Goal: Information Seeking & Learning: Learn about a topic

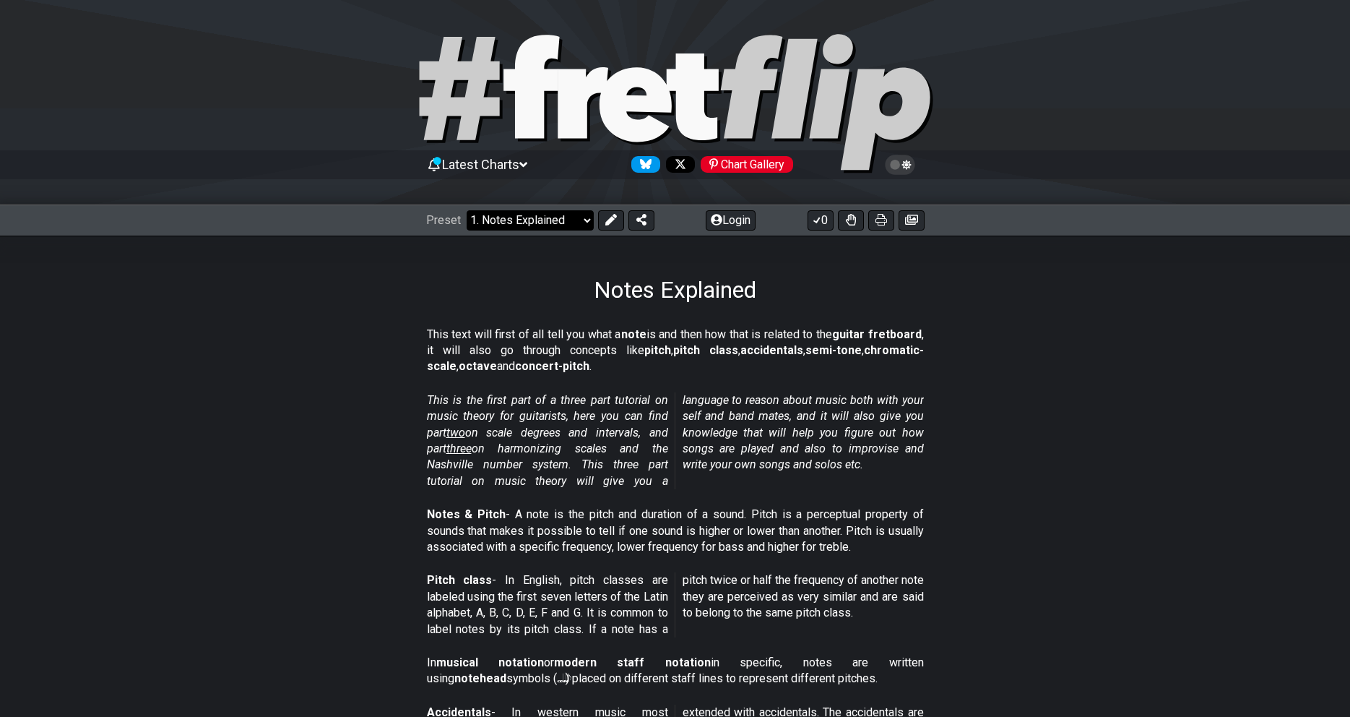
click at [467, 210] on select "Welcome to #fretflip! Initial Preset Custom Preset Minor Pentatonic Major Penta…" at bounding box center [530, 220] width 127 height 20
click option "Minor Pentatonic" at bounding box center [0, 0] width 0 height 0
select select "/minor-pentatonic"
select select "C"
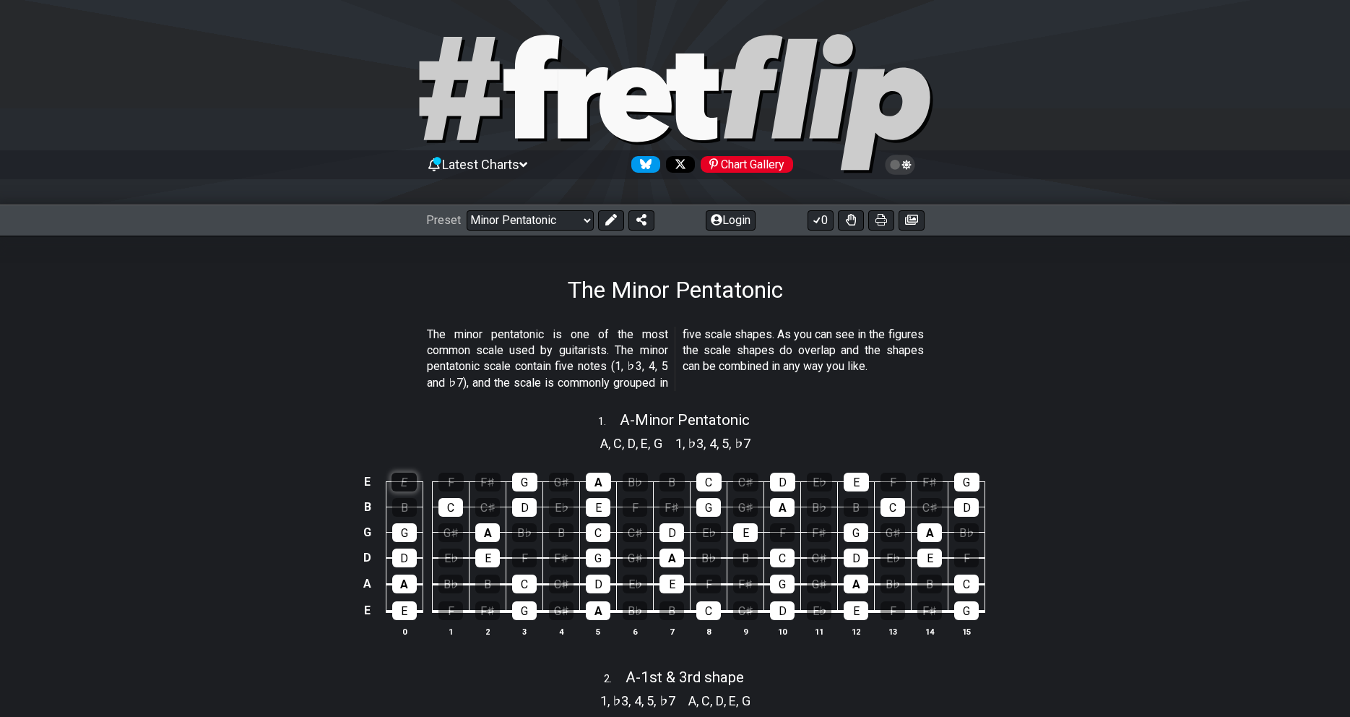
click at [407, 480] on div "E" at bounding box center [404, 481] width 25 height 19
click at [406, 486] on div "E" at bounding box center [404, 481] width 25 height 19
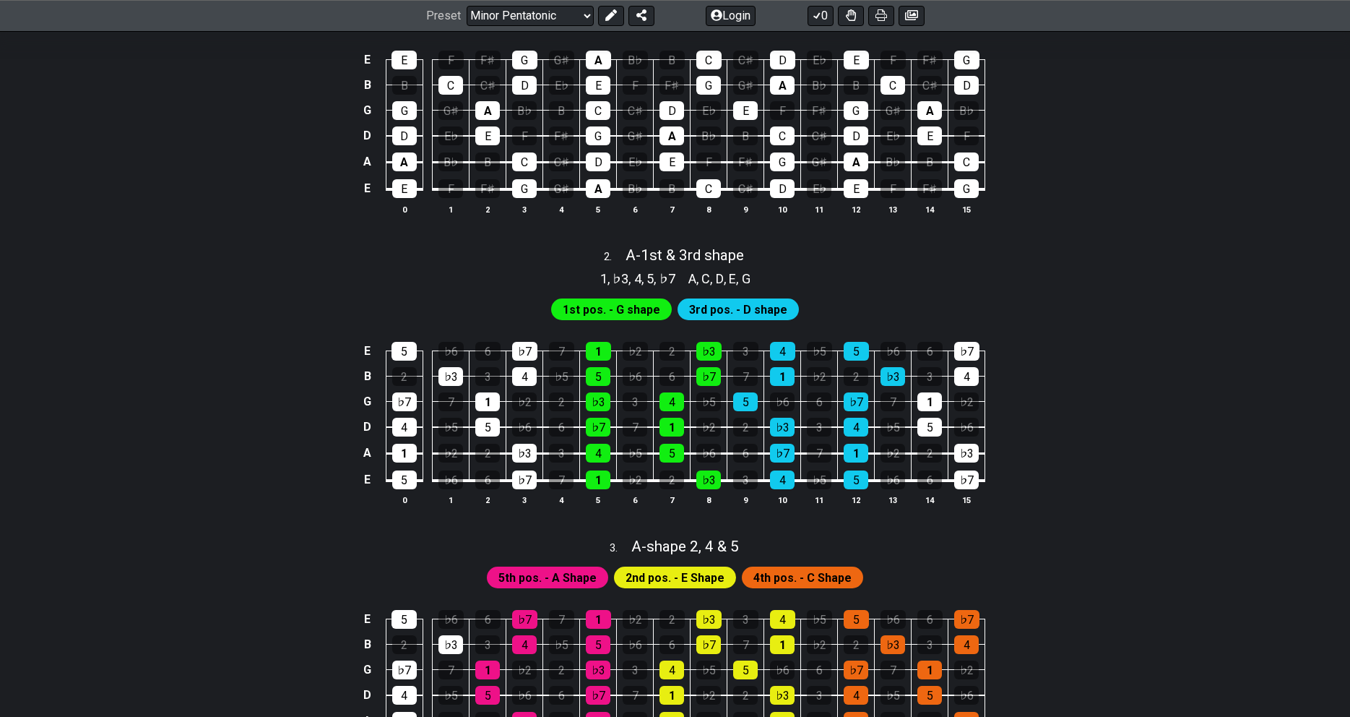
scroll to position [442, 0]
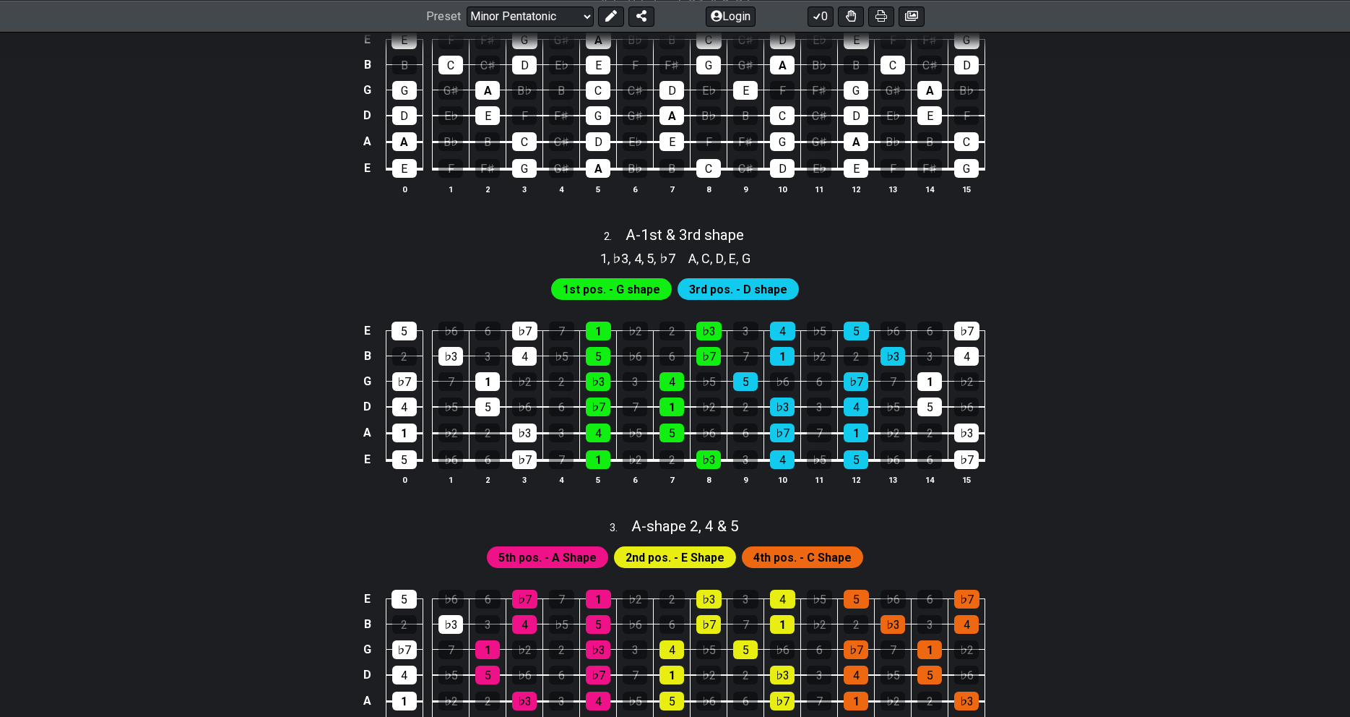
click at [632, 293] on span "1st pos. - G shape" at bounding box center [612, 289] width 98 height 21
click at [756, 284] on span "3rd pos. - D shape" at bounding box center [738, 289] width 98 height 21
click at [1100, 355] on div "E 5 ♭6 6 ♭7 7 1 ♭2 2 ♭3 3 4 ♭5 5 ♭6 6 ♭7 B 2 ♭3 3 4 ♭5 5 ♭6 6 ♭7 7 1 ♭2 2 ♭3 3 …" at bounding box center [675, 404] width 1127 height 203
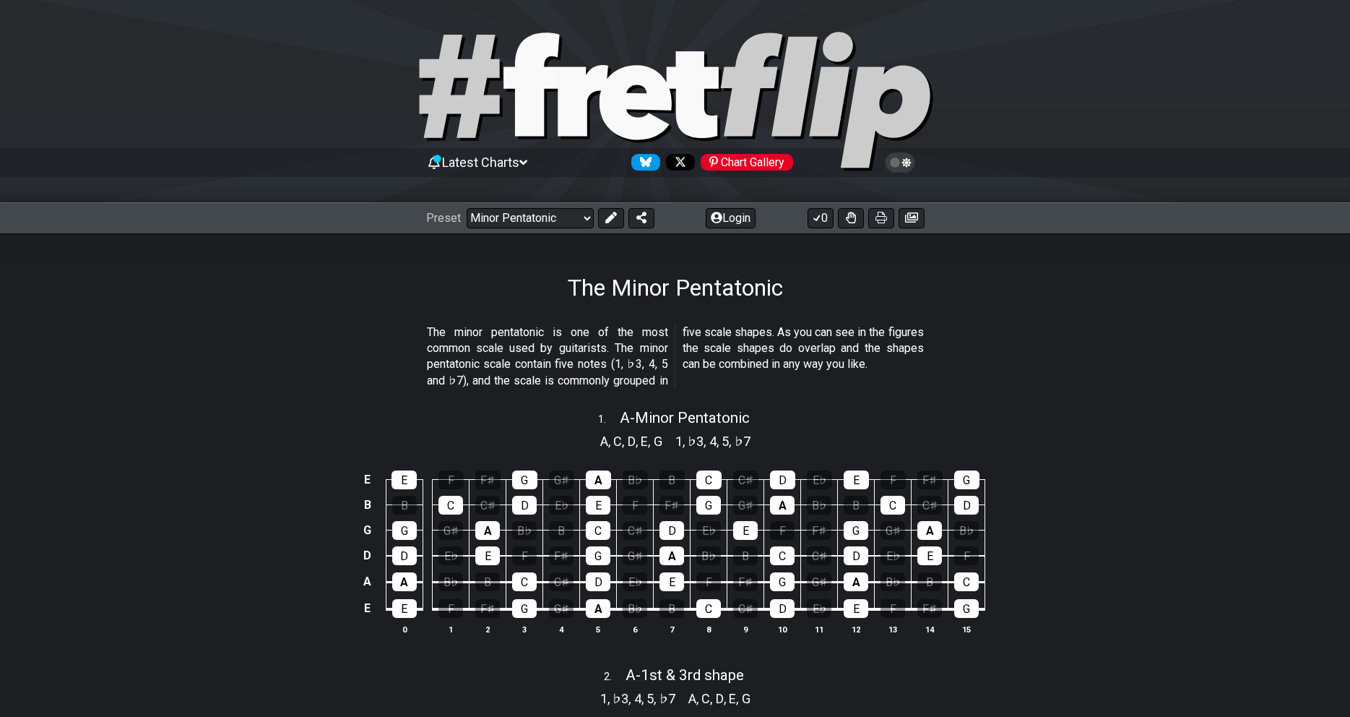
scroll to position [0, 0]
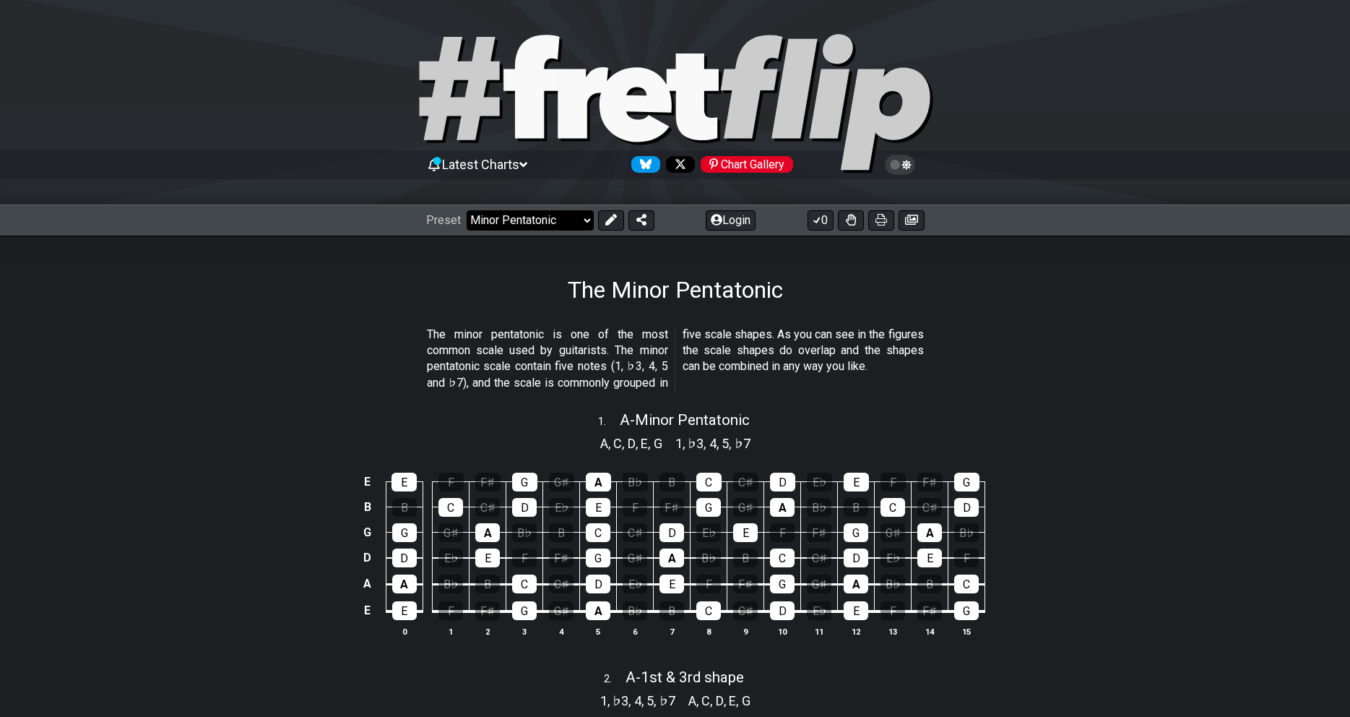
click at [467, 210] on select "Welcome to #fretflip! Initial Preset Custom Preset Minor Pentatonic Major Penta…" at bounding box center [530, 220] width 127 height 20
click option "Welcome to #fretflip!" at bounding box center [0, 0] width 0 height 0
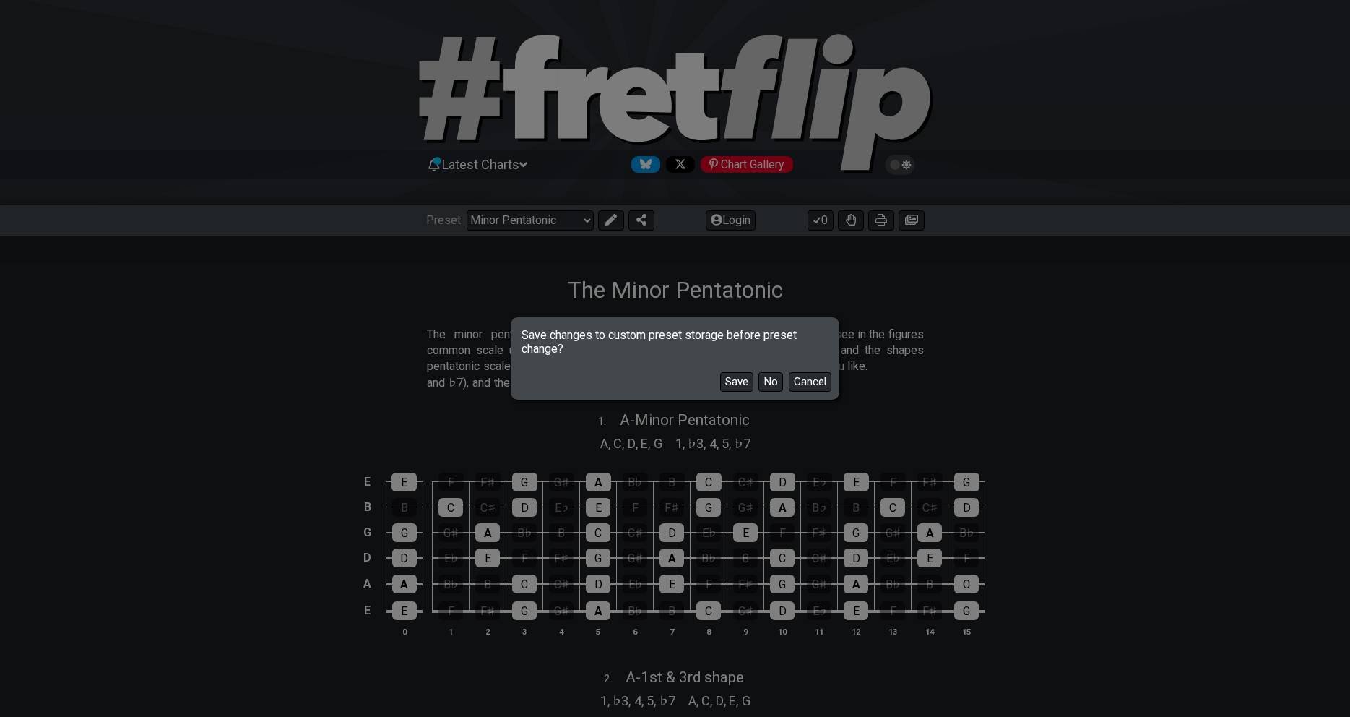
click at [761, 390] on div "Save No Cancel" at bounding box center [676, 376] width 324 height 42
click at [766, 383] on button "No" at bounding box center [771, 382] width 25 height 20
select select "/welcome"
select select "C"
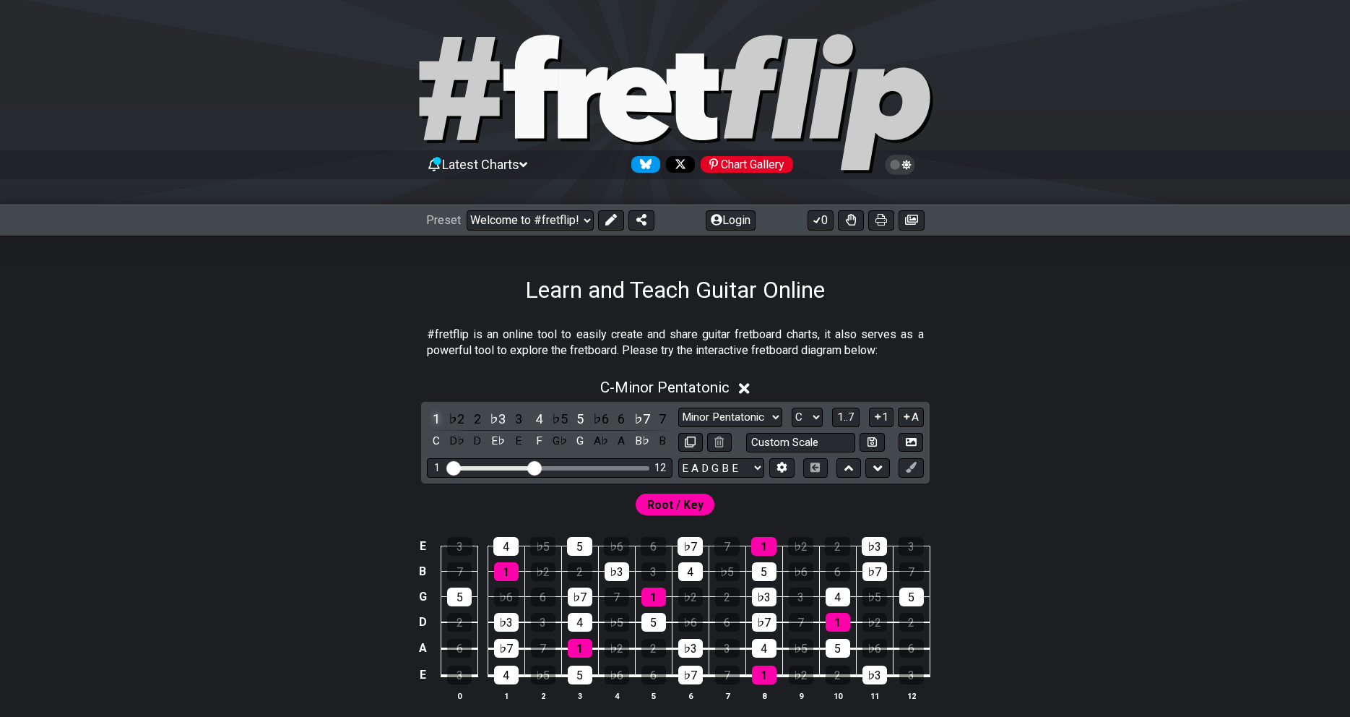
click at [444, 420] on div "1" at bounding box center [436, 419] width 19 height 20
click at [467, 416] on div "1 ♭2 2 ♭3 3 4 ♭5 5 ♭6 6 ♭7 7 C D♭ D E♭ E F G♭ G A♭ A B♭ B" at bounding box center [550, 430] width 246 height 43
click at [459, 417] on div "♭2" at bounding box center [456, 419] width 19 height 20
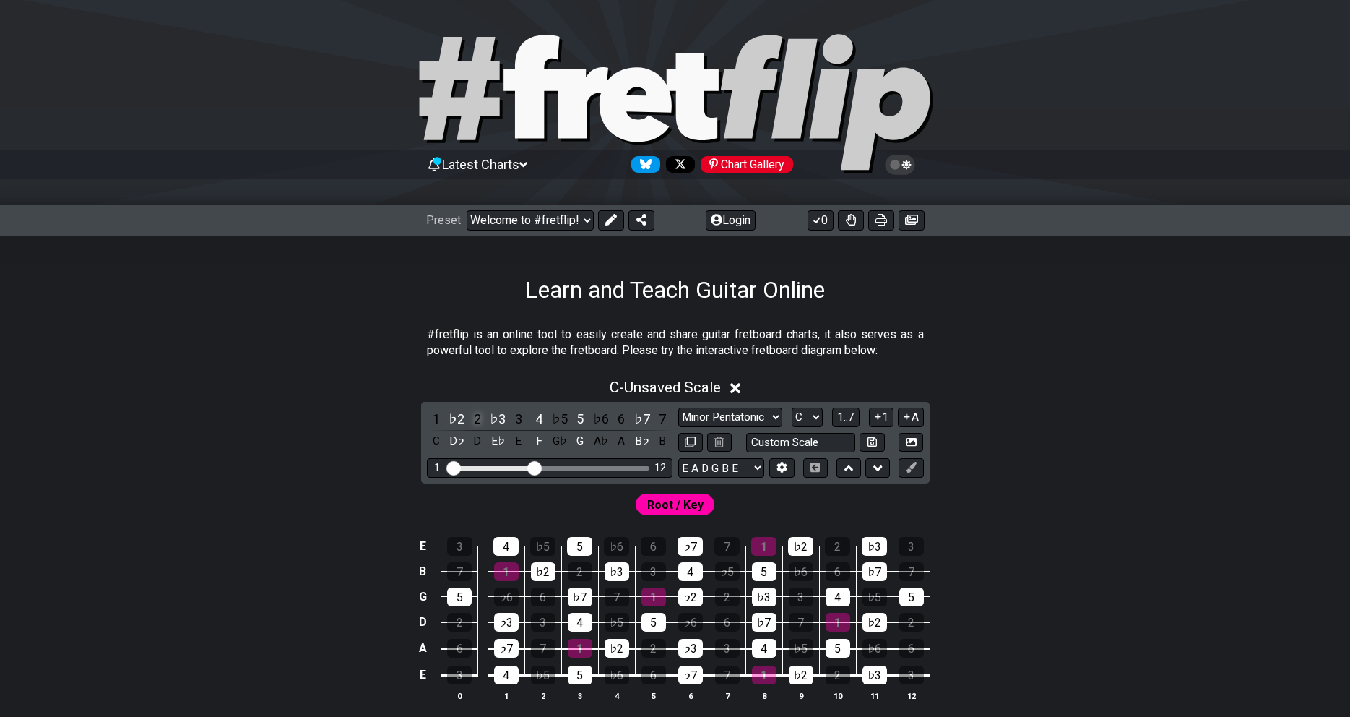
click at [475, 419] on div "2" at bounding box center [477, 419] width 19 height 20
click at [475, 415] on div "2" at bounding box center [477, 419] width 19 height 20
click at [458, 420] on div "♭2" at bounding box center [456, 419] width 19 height 20
click at [464, 417] on div "♯1" at bounding box center [456, 419] width 19 height 20
click at [467, 210] on select "Welcome to #fretflip! Initial Preset Custom Preset Minor Pentatonic Major Penta…" at bounding box center [530, 220] width 127 height 20
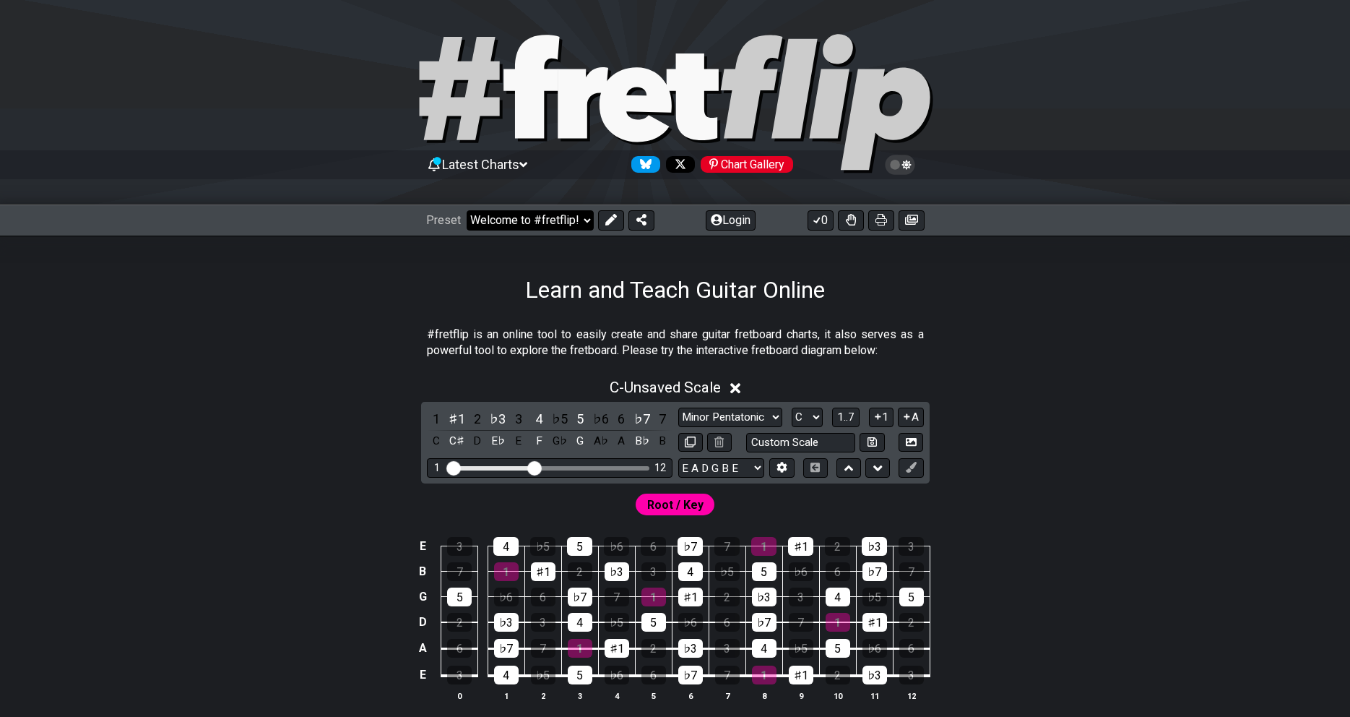
click option "Initial Preset" at bounding box center [0, 0] width 0 height 0
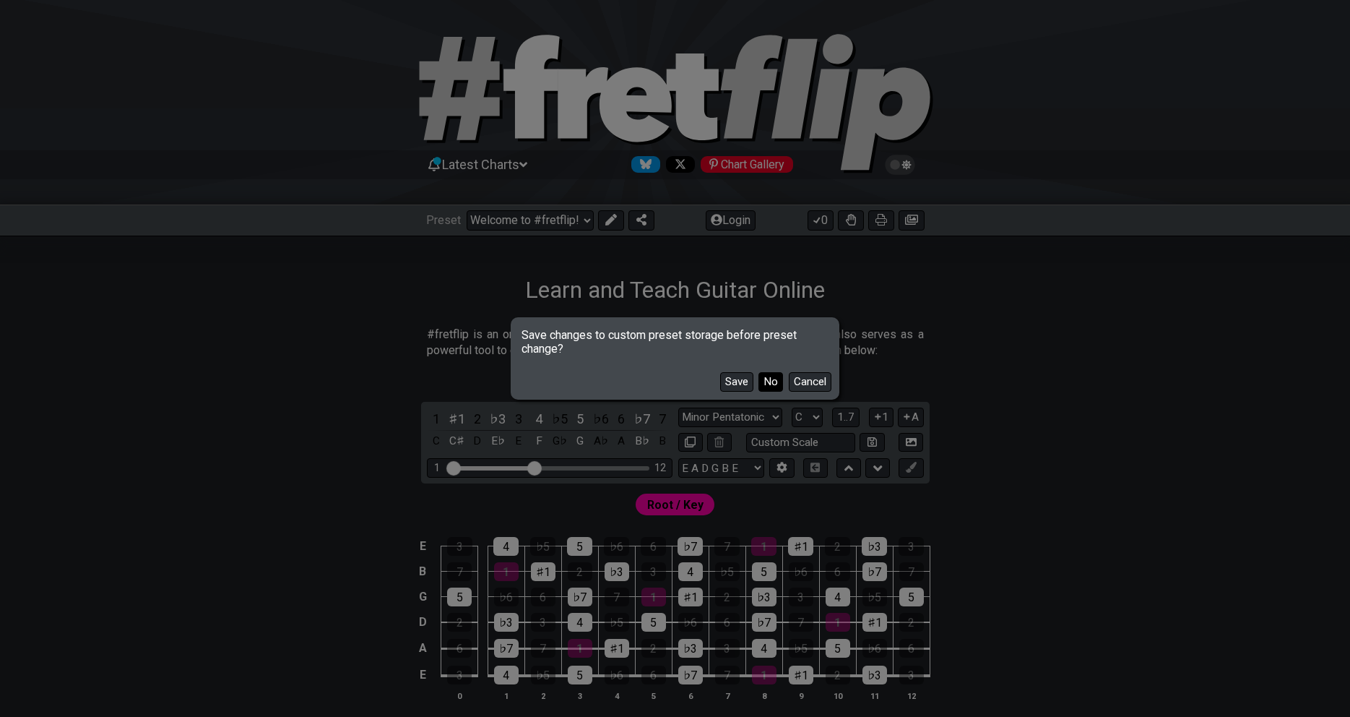
click at [774, 384] on button "No" at bounding box center [771, 382] width 25 height 20
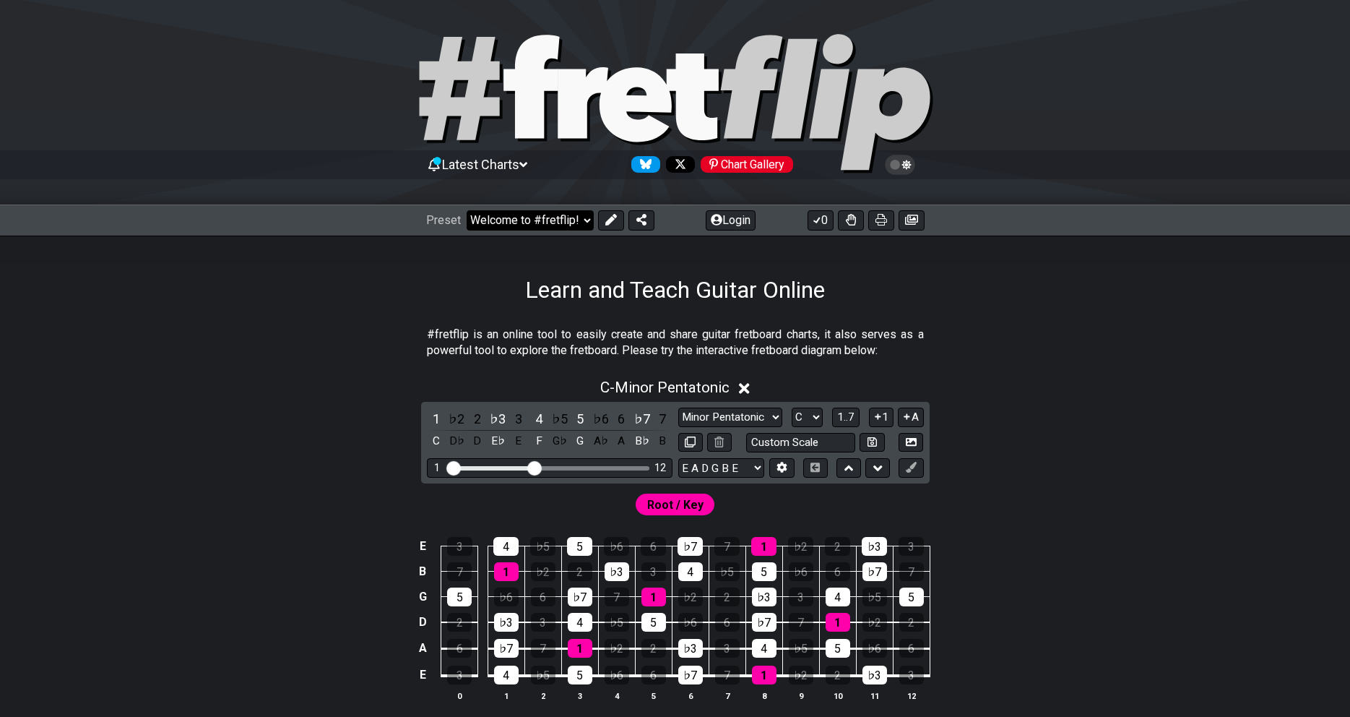
click at [467, 210] on select "Welcome to #fretflip! Initial Preset Custom Preset Minor Pentatonic Major Penta…" at bounding box center [530, 220] width 127 height 20
click option "Initial Preset" at bounding box center [0, 0] width 0 height 0
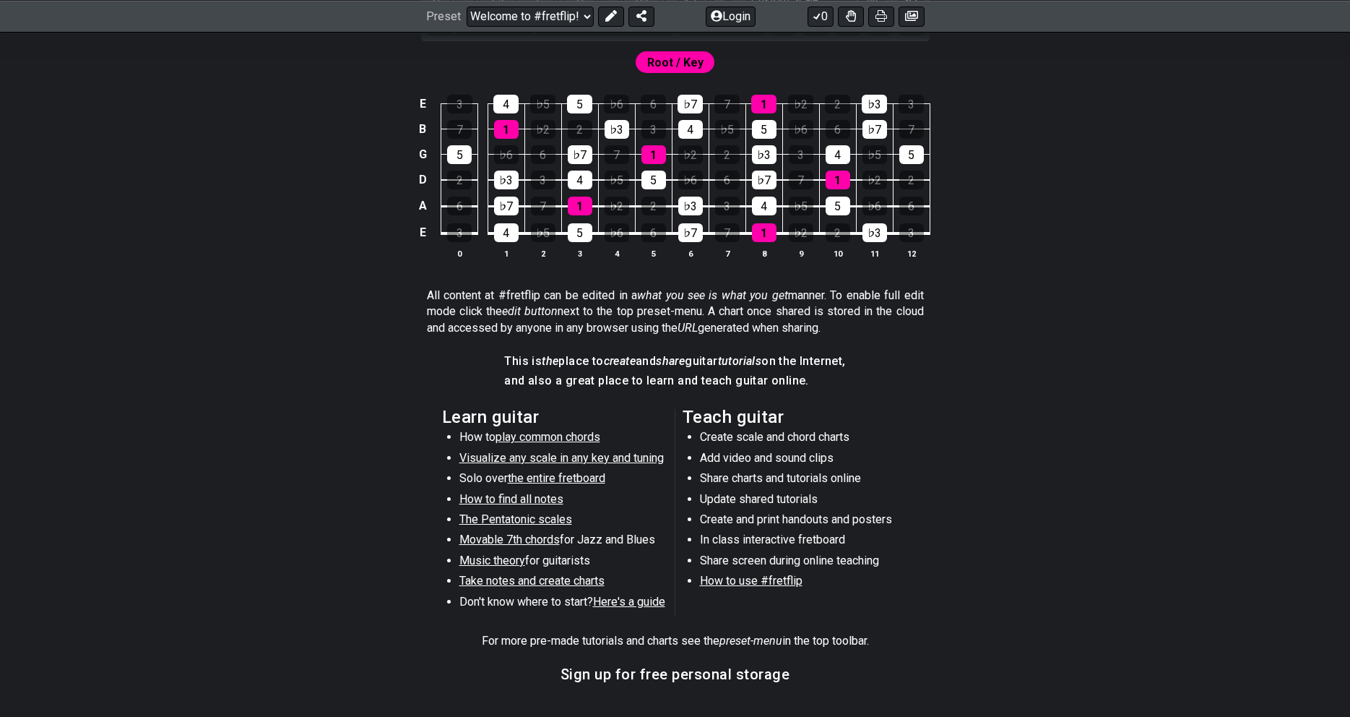
scroll to position [657, 0]
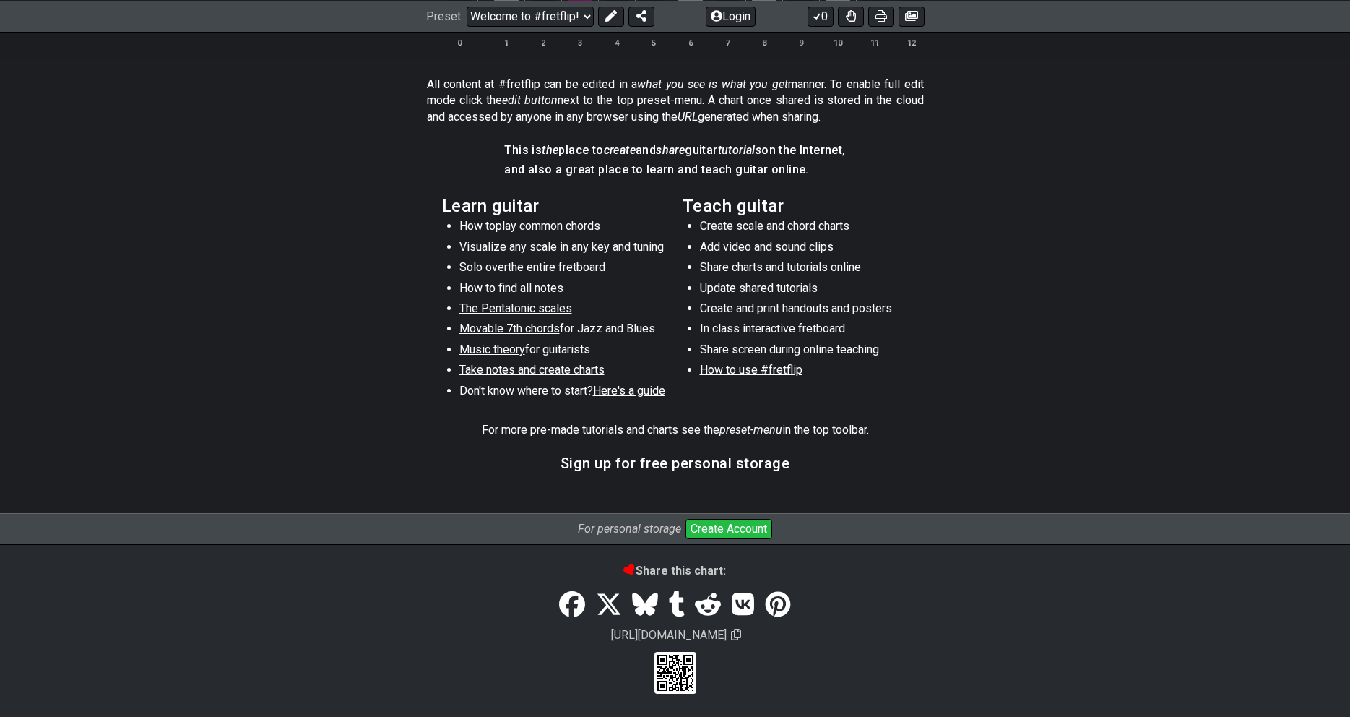
click at [553, 243] on span "Visualize any scale in any key and tuning" at bounding box center [561, 247] width 204 height 14
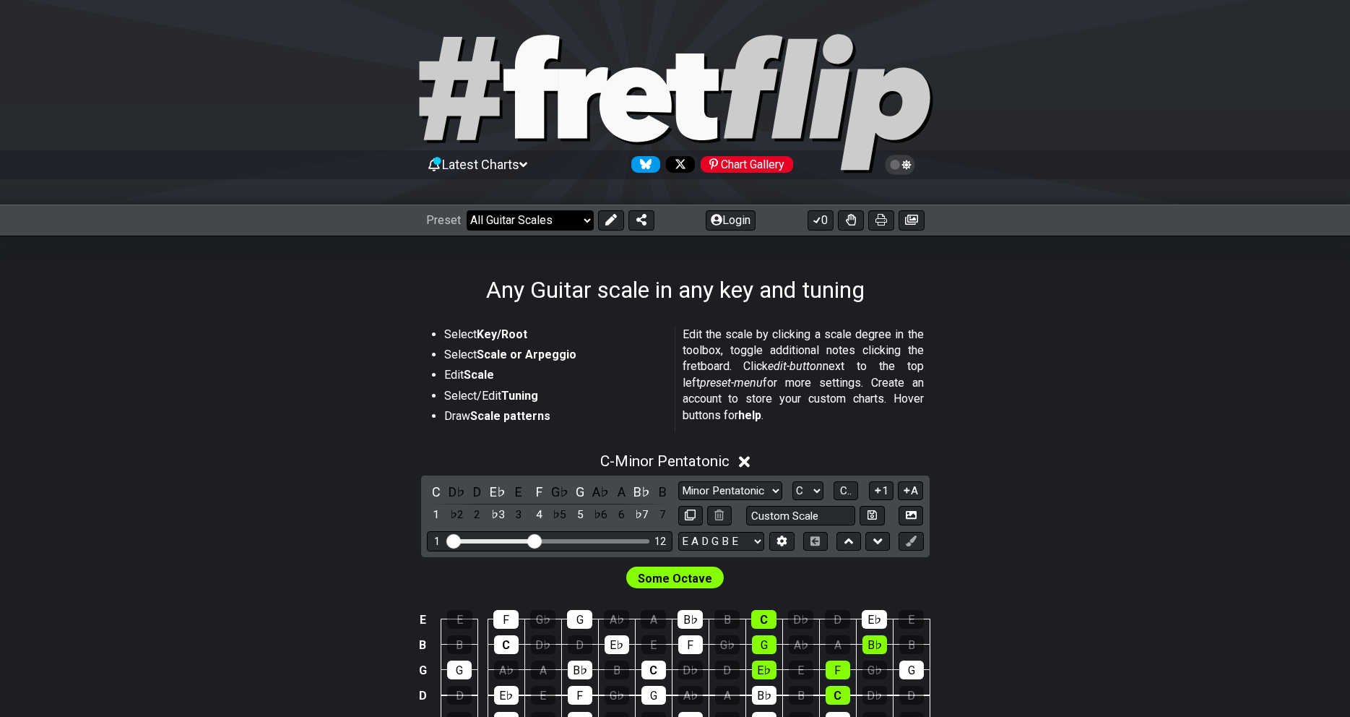
click at [467, 210] on select "Welcome to #fretflip! Initial Preset Custom Preset Minor Pentatonic Major Penta…" at bounding box center [530, 220] width 127 height 20
click option "Minor Pentatonic" at bounding box center [0, 0] width 0 height 0
select select "/guitar-scales"
select select "C"
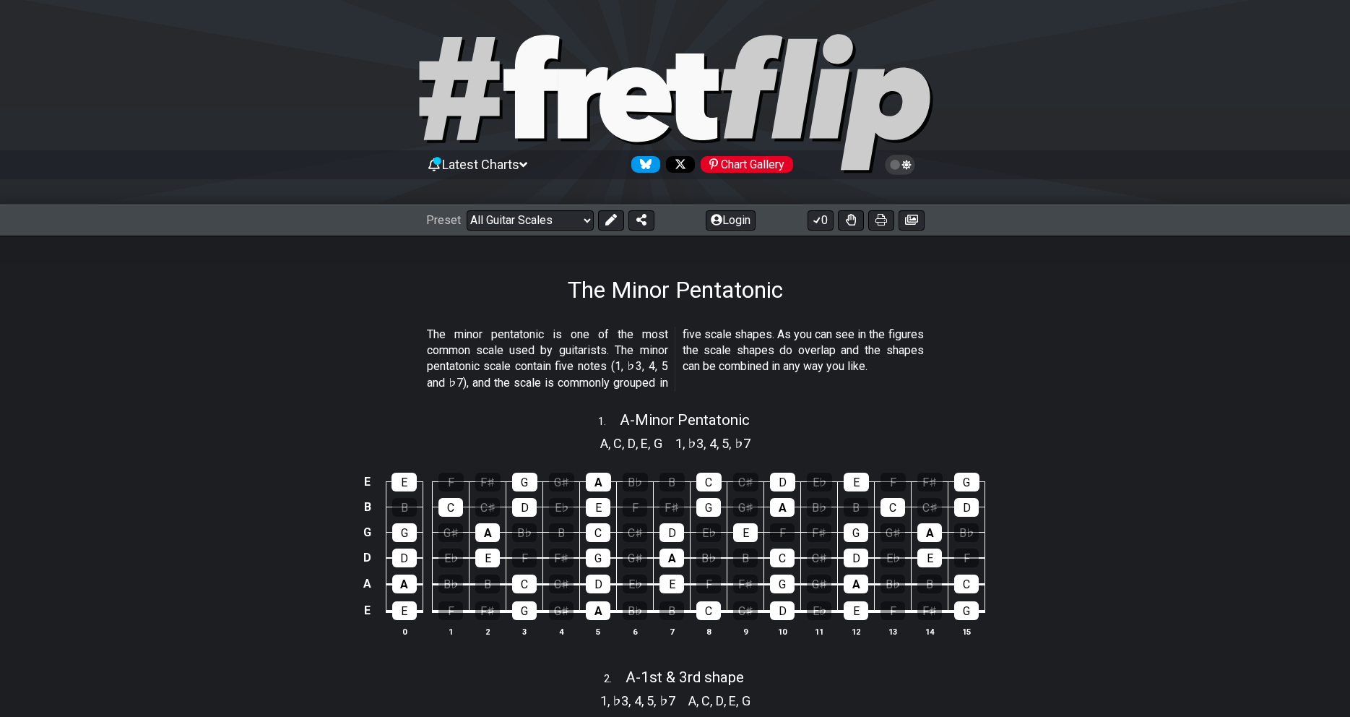
select select "/minor-pentatonic"
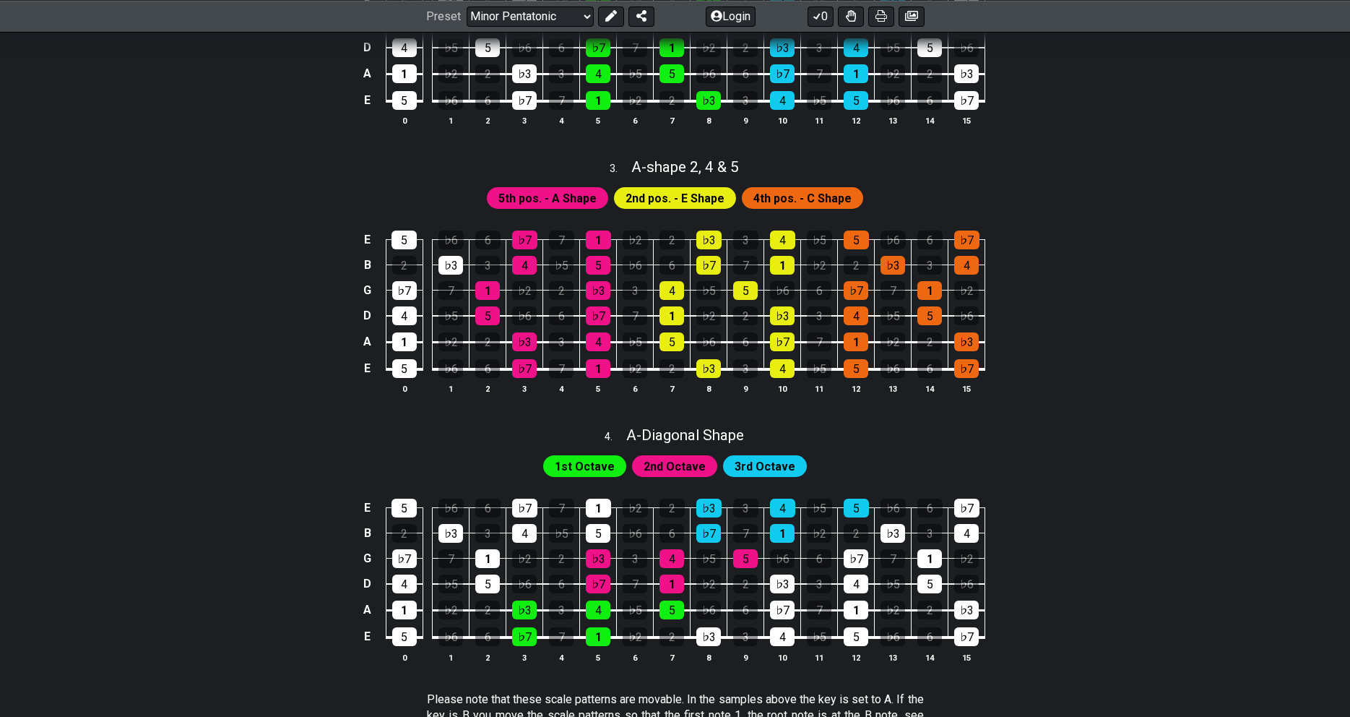
scroll to position [884, 0]
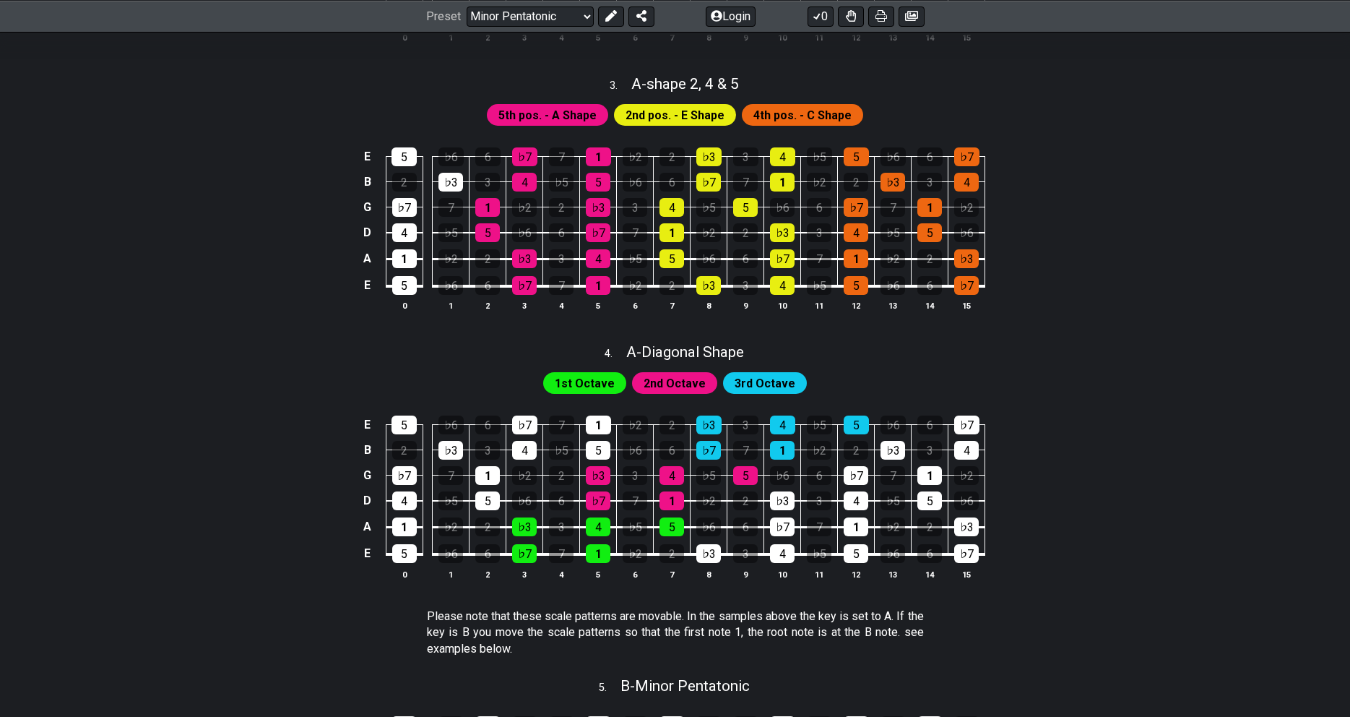
drag, startPoint x: 590, startPoint y: 389, endPoint x: 610, endPoint y: 378, distance: 22.3
click at [592, 386] on span "1st Octave" at bounding box center [585, 383] width 60 height 21
click at [658, 379] on span "2nd Octave" at bounding box center [675, 383] width 62 height 21
click at [774, 381] on span "3rd Octave" at bounding box center [765, 383] width 61 height 21
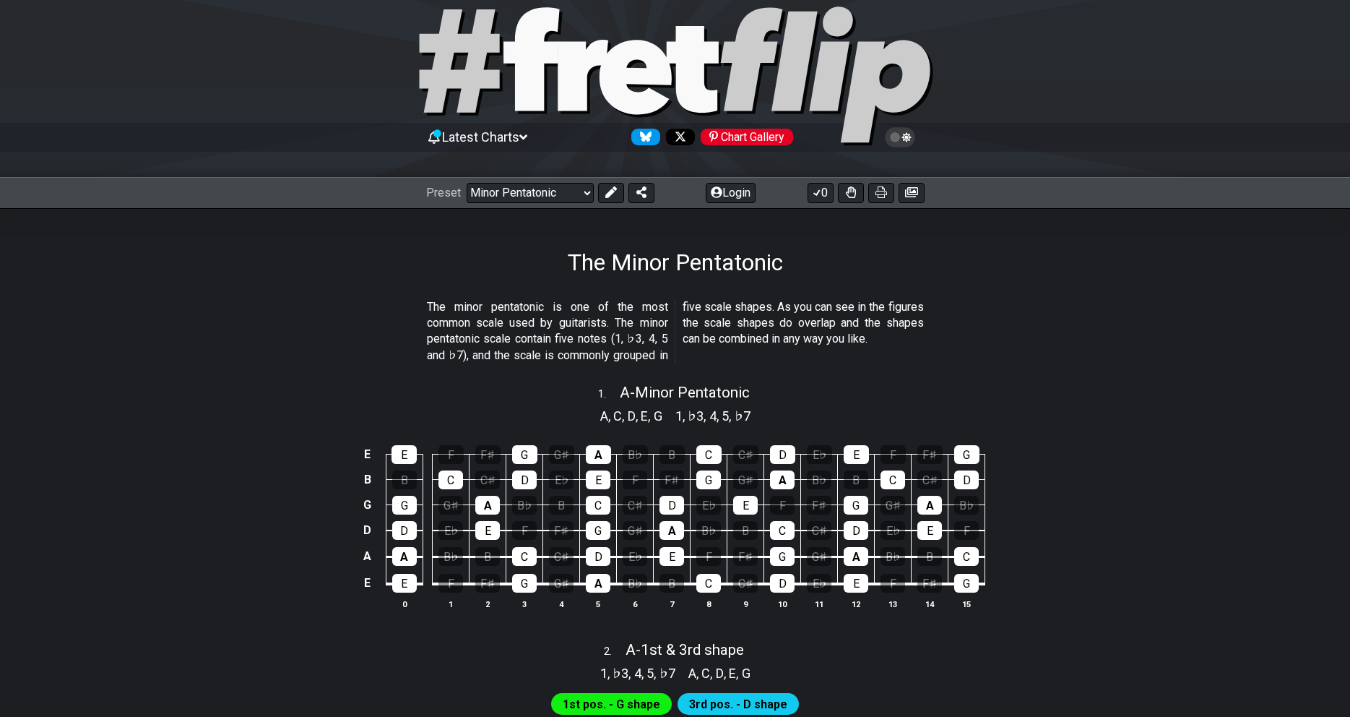
scroll to position [74, 0]
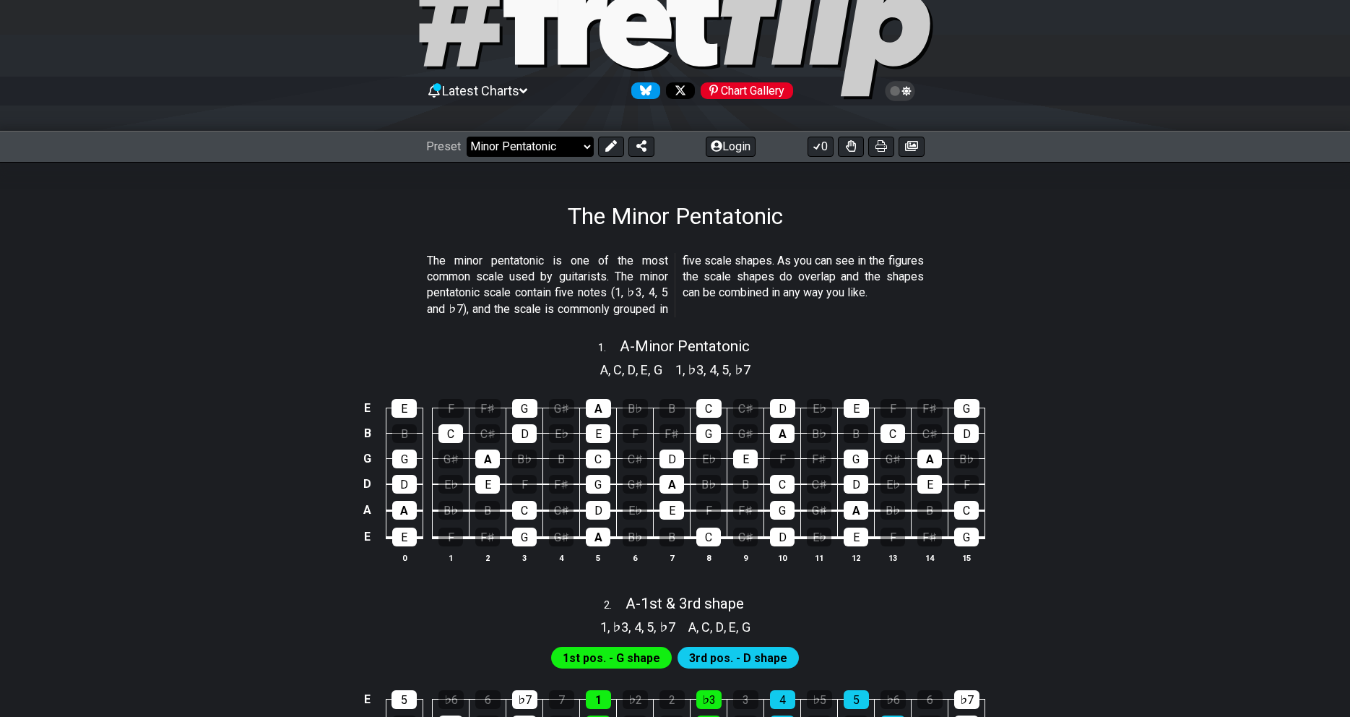
click at [467, 137] on select "Welcome to #fretflip! Initial Preset Custom Preset Minor Pentatonic Major Penta…" at bounding box center [530, 147] width 127 height 20
drag, startPoint x: 543, startPoint y: 139, endPoint x: 257, endPoint y: 289, distance: 322.2
click at [257, 289] on section "The minor pentatonic is one of the most common scale used by guitarists. The mi…" at bounding box center [675, 288] width 1127 height 82
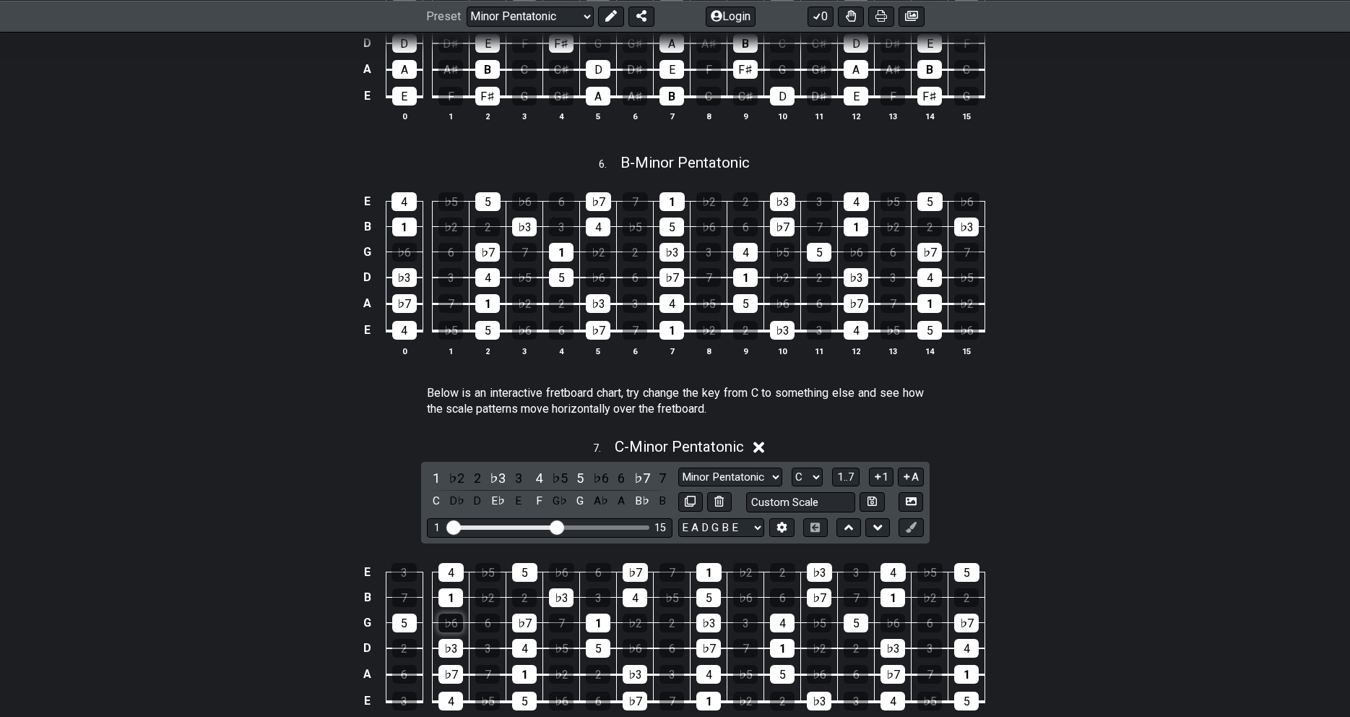
scroll to position [1781, 0]
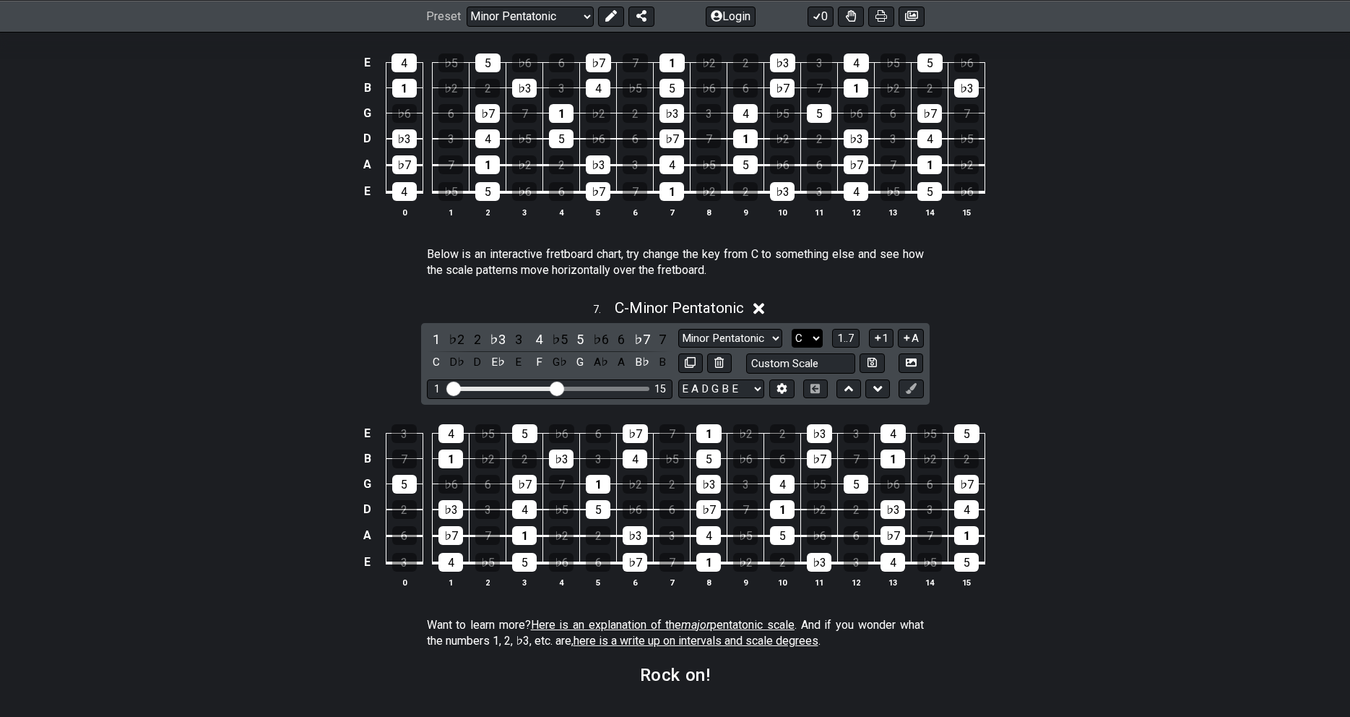
click at [792, 329] on select "A♭ A A♯ B♭ B C C♯ D♭ D D♯ E♭ E F F♯ G♭ G G♯" at bounding box center [807, 339] width 31 height 20
select select "G"
click option "G" at bounding box center [0, 0] width 0 height 0
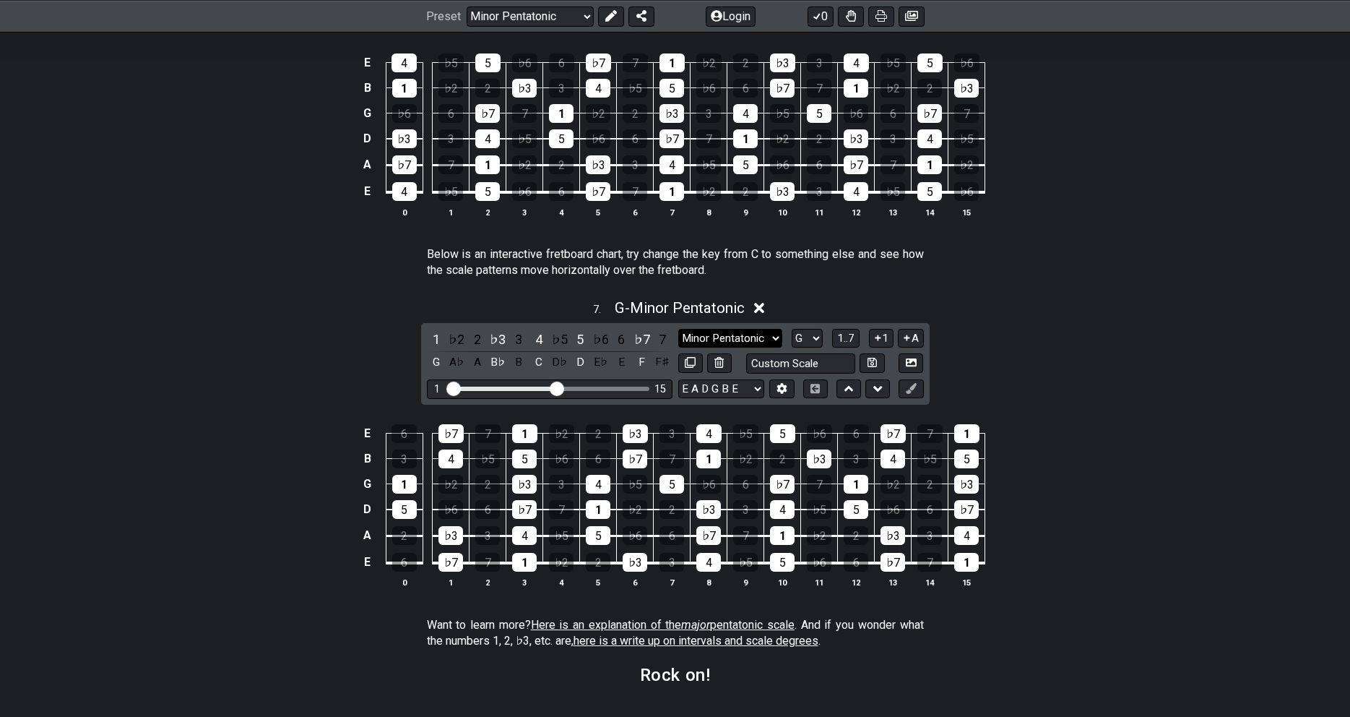
click at [678, 329] on select "Minor Pentatonic New Scale Minor Pentatonic Major Pentatonic Minor Blues Major …" at bounding box center [730, 339] width 104 height 20
click option "Minor Pentatonic" at bounding box center [0, 0] width 0 height 0
click at [678, 379] on select "E A D G B E E A D G B E E A D G B E B E A D F♯ B A D G C E A D A D G B E E♭ A♭ …" at bounding box center [721, 389] width 86 height 20
click option "D A D G B E" at bounding box center [0, 0] width 0 height 0
click at [678, 379] on select "E A D G B E E A D G B E E A D G B E B E A D F♯ B A D G C E A D A D G B E E♭ A♭ …" at bounding box center [721, 389] width 86 height 20
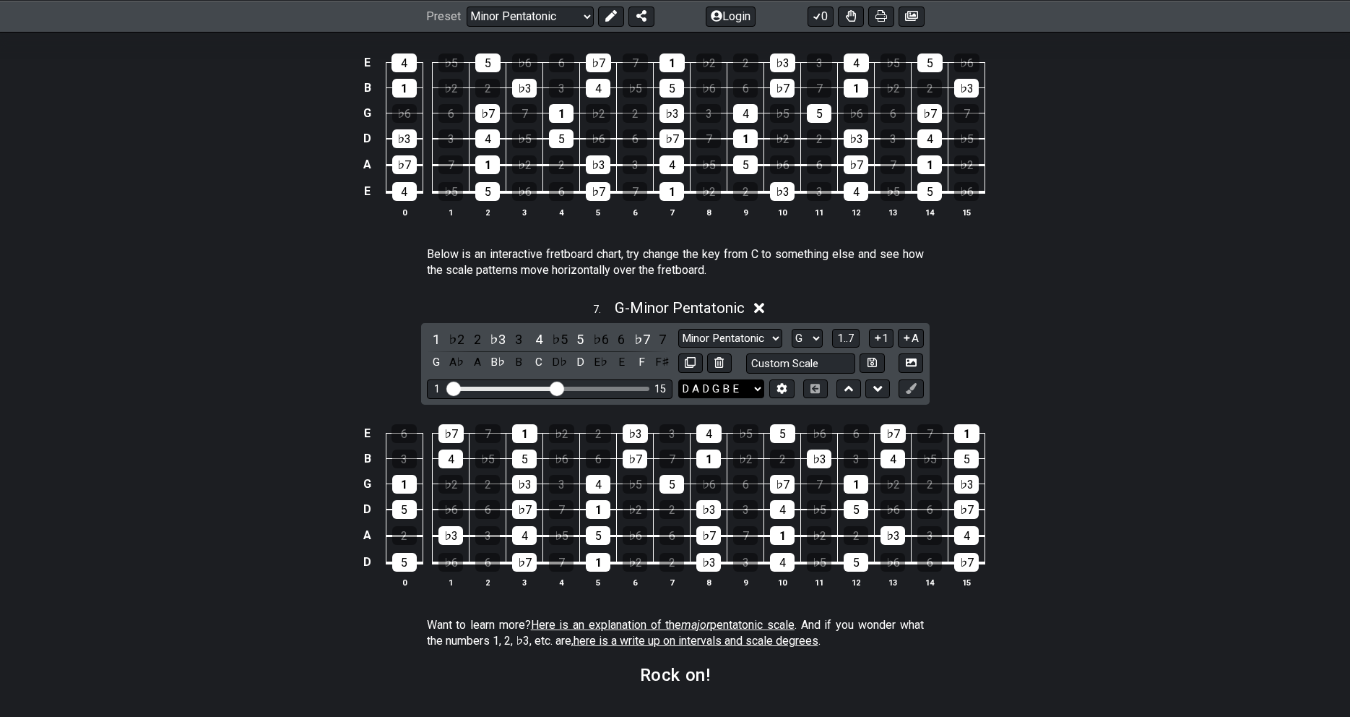
select select "E A D G B E"
click option "E A D G B E" at bounding box center [0, 0] width 0 height 0
click at [1055, 381] on div "7 . G - Minor Pentatonic 1 ♭2 2 ♭3 3 4 ♭5 5 ♭6 6 ♭7 7 G A♭ A B♭ B C D♭ D E♭ E F…" at bounding box center [675, 449] width 1127 height 318
click at [821, 368] on input "text" at bounding box center [801, 363] width 110 height 20
type input "Custom Scale"
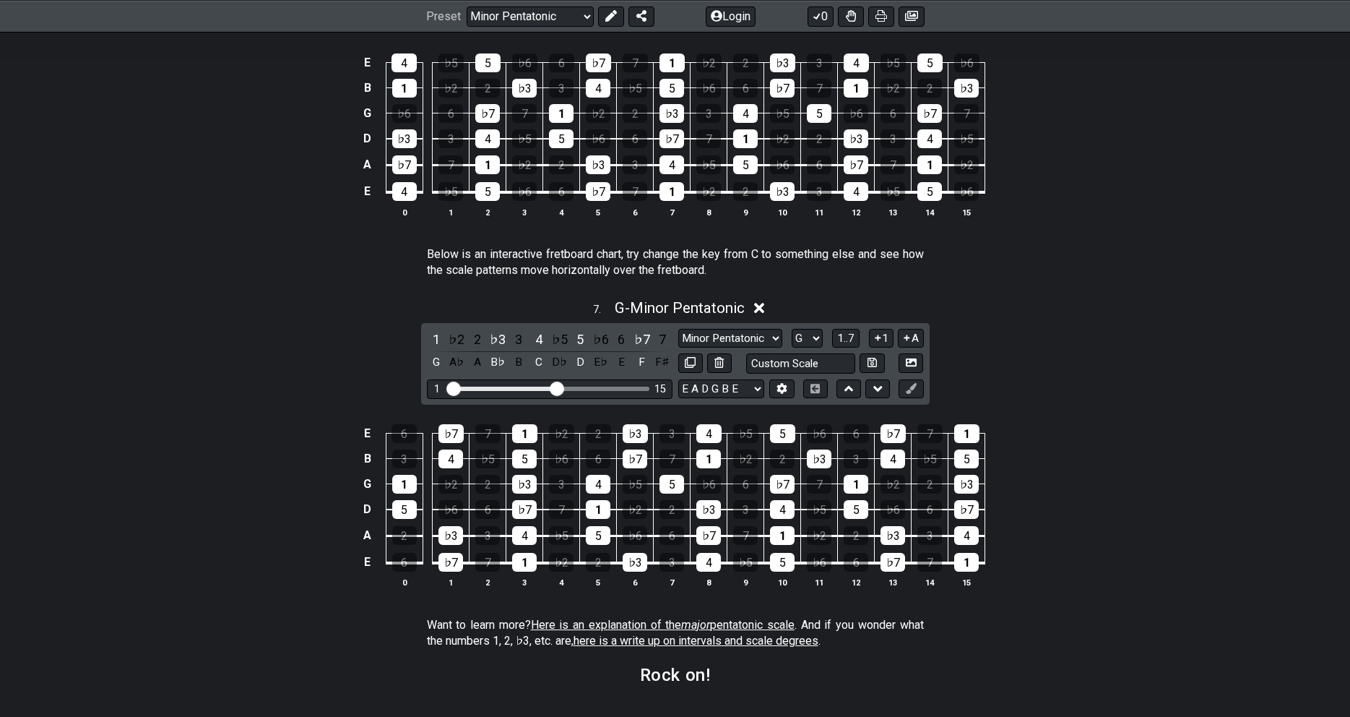
click at [992, 371] on div "7 . G - Minor Pentatonic 1 ♭2 2 ♭3 3 4 ♭5 5 ♭6 6 ♭7 7 G A♭ A B♭ B C D♭ D E♭ E F…" at bounding box center [675, 449] width 1127 height 318
click at [842, 340] on span "1..7" at bounding box center [845, 338] width 17 height 13
click at [846, 340] on span "..." at bounding box center [846, 338] width 7 height 13
click at [846, 340] on span "G.." at bounding box center [846, 338] width 12 height 13
click at [846, 340] on span "1..7" at bounding box center [845, 338] width 17 height 13
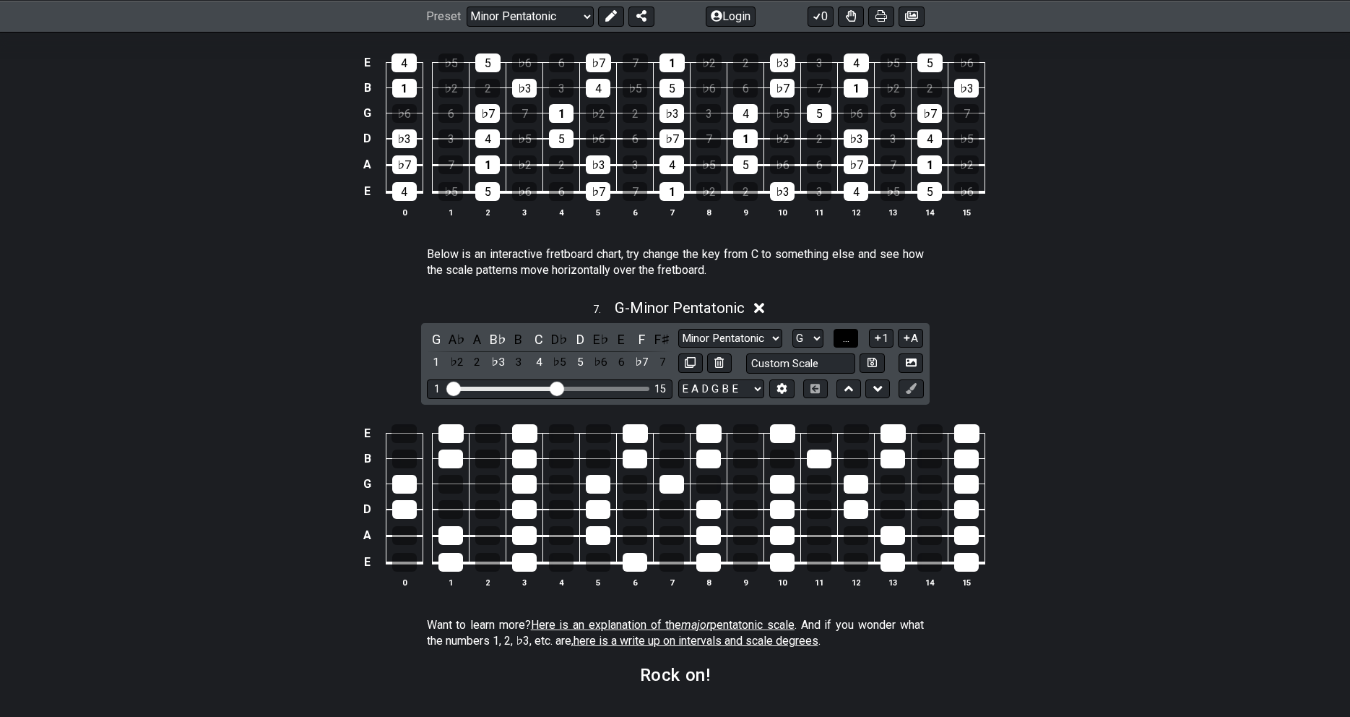
click at [846, 340] on span "..." at bounding box center [846, 338] width 7 height 13
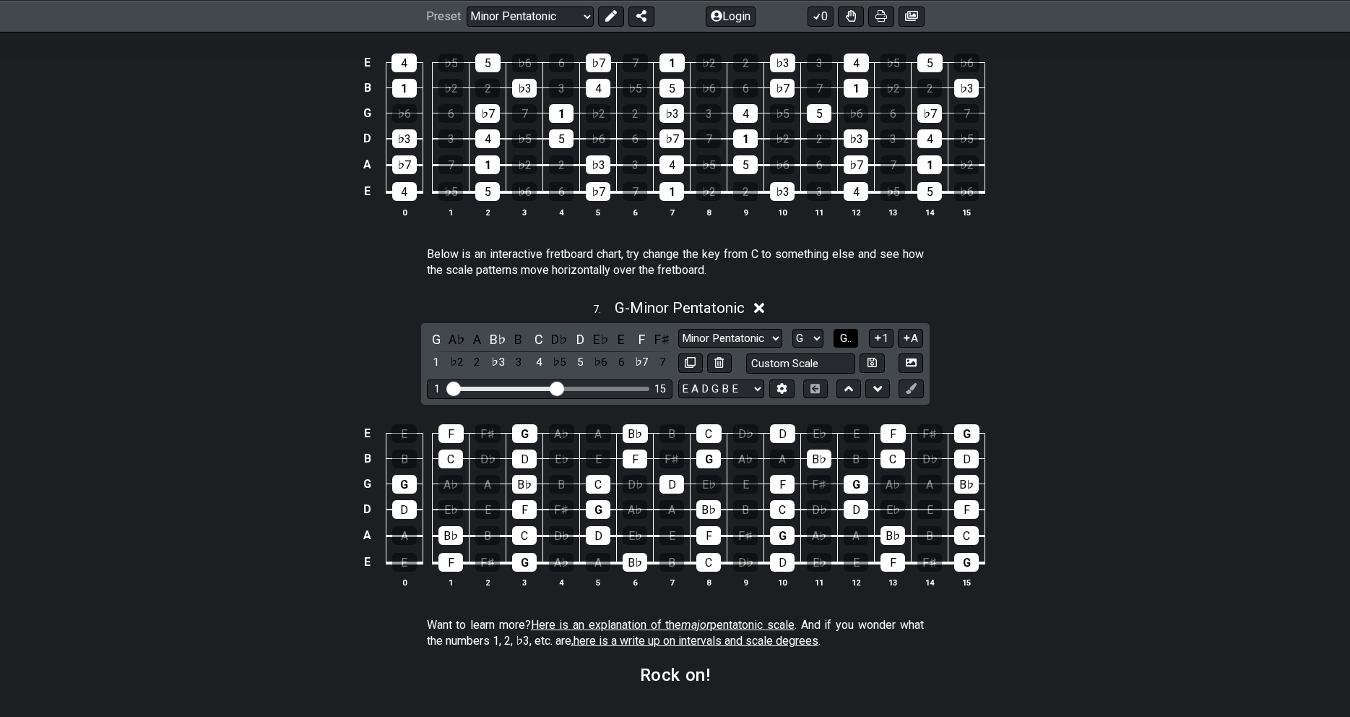
click at [846, 340] on span "G.." at bounding box center [846, 338] width 12 height 13
click at [853, 342] on span "1..7" at bounding box center [845, 338] width 17 height 13
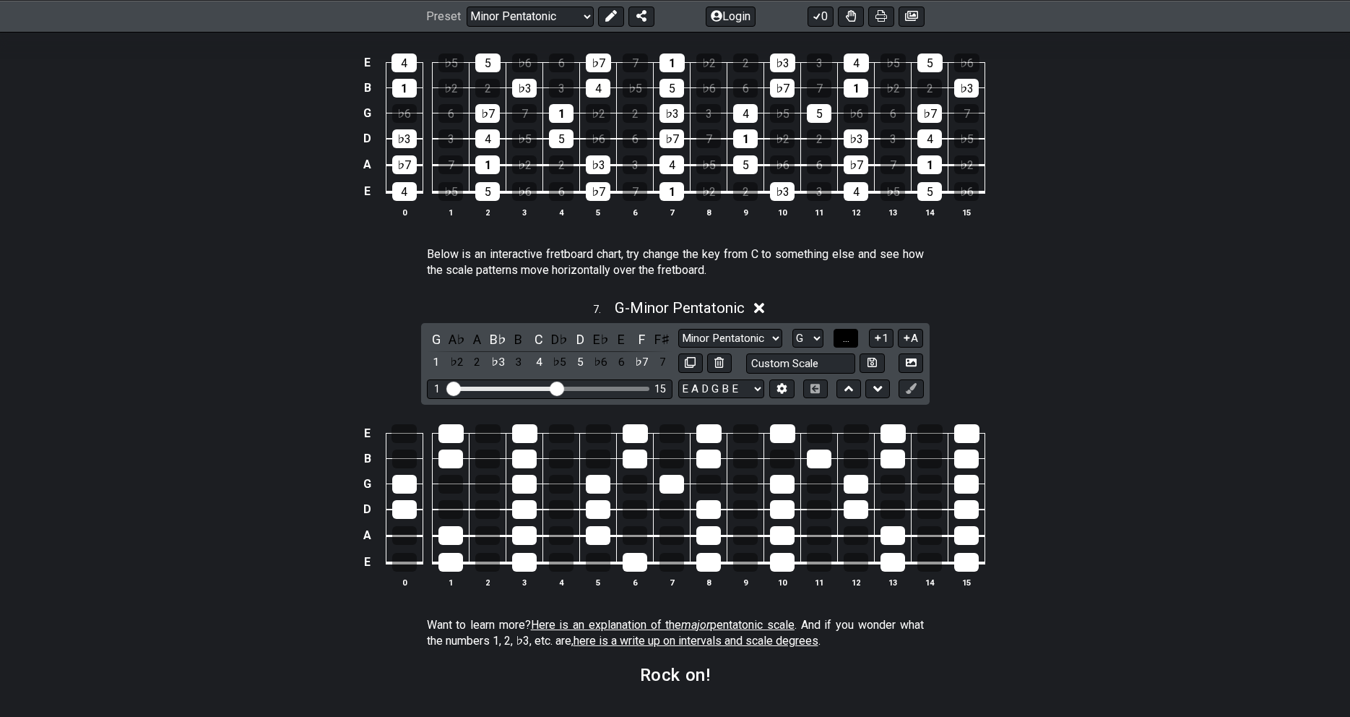
click at [853, 342] on button "..." at bounding box center [846, 339] width 25 height 20
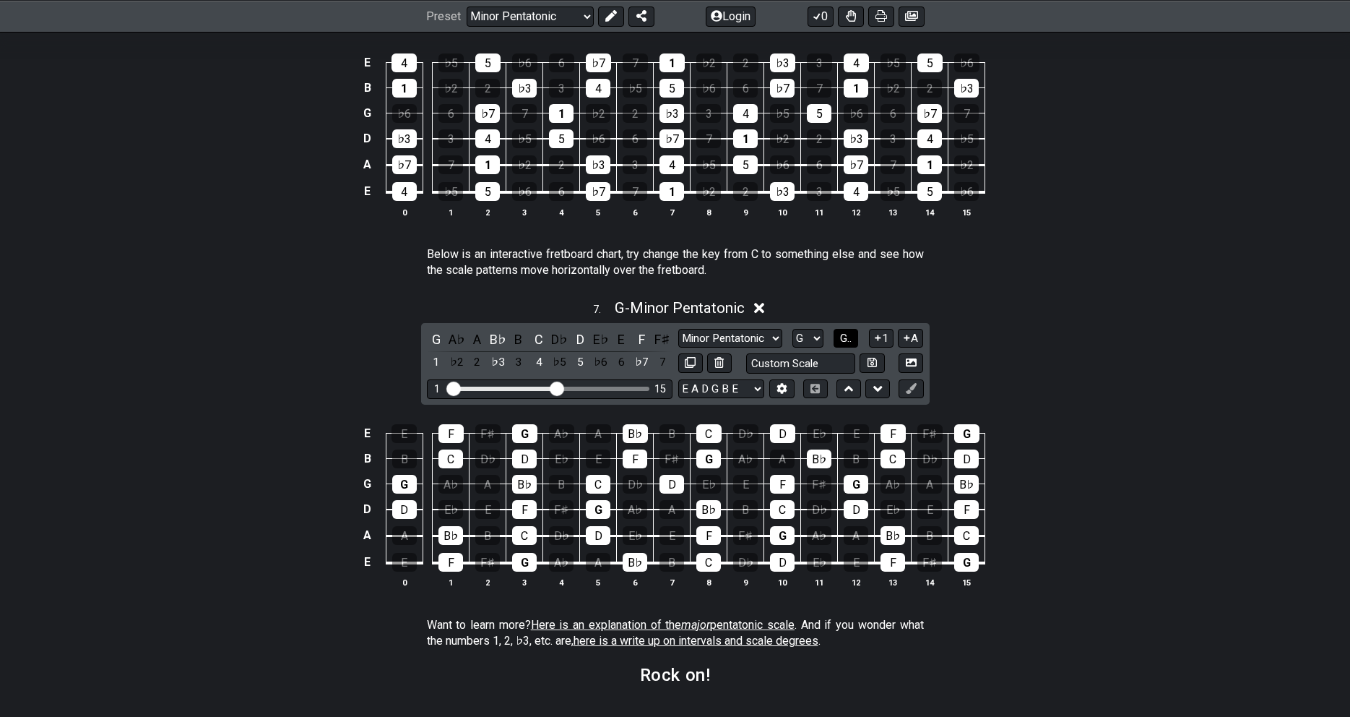
click at [852, 342] on span "G.." at bounding box center [846, 338] width 12 height 13
click at [1084, 361] on div "7 . G - Minor Pentatonic 1 ♭2 2 ♭3 3 4 ♭5 5 ♭6 6 ♭7 7 G A♭ A B♭ B C D♭ D E♭ E F…" at bounding box center [675, 449] width 1127 height 318
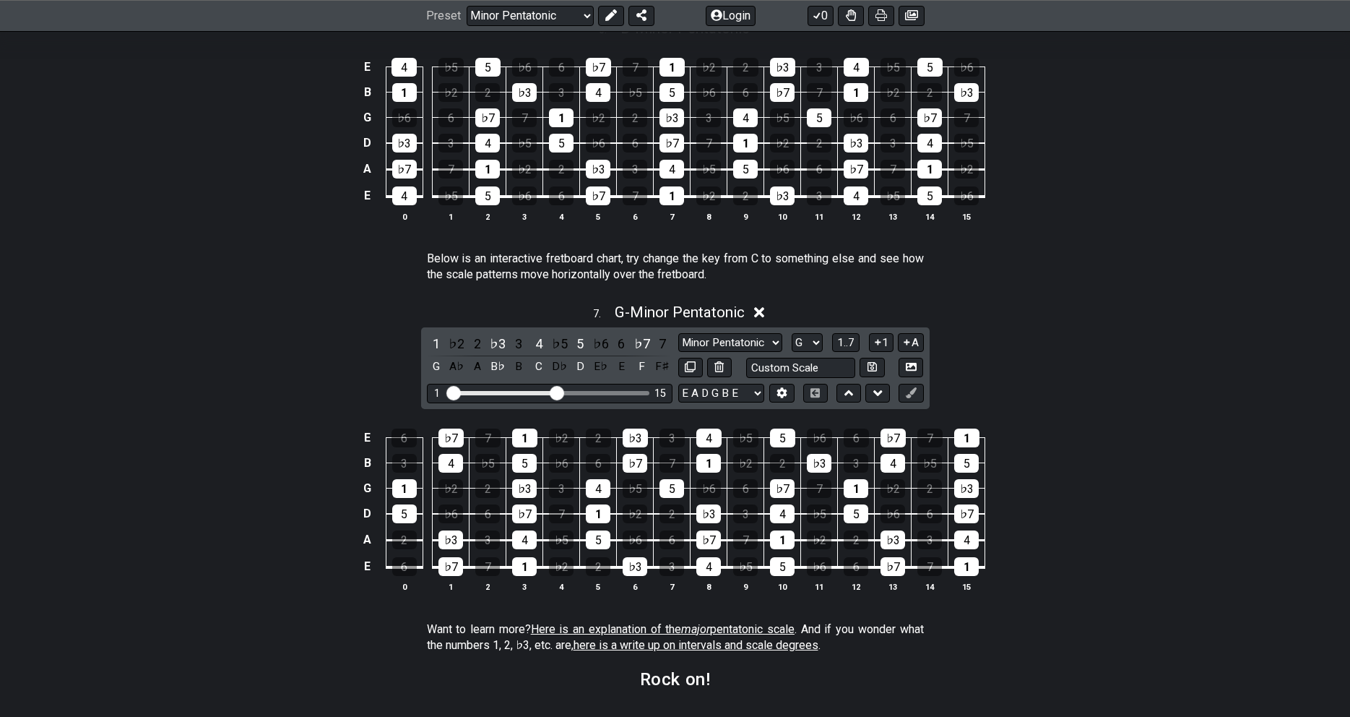
scroll to position [1781, 0]
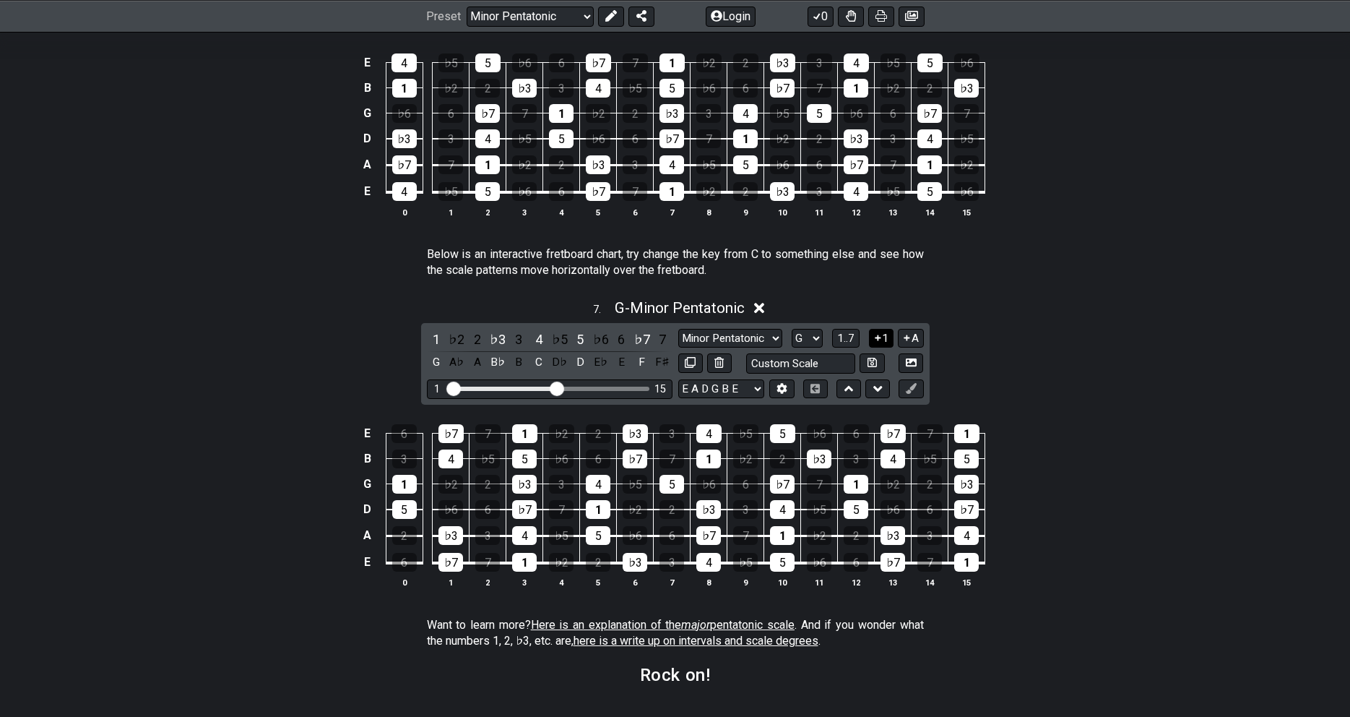
click at [884, 340] on button "1" at bounding box center [881, 339] width 25 height 20
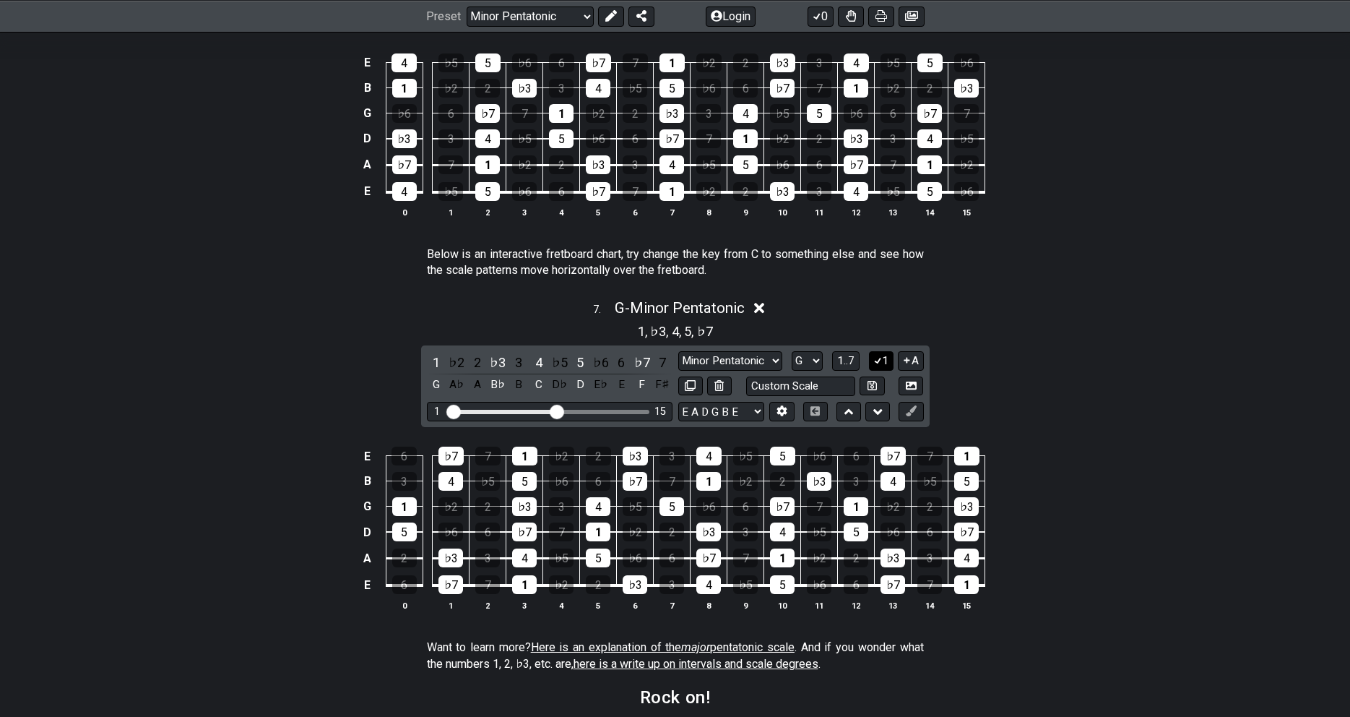
click at [882, 361] on icon at bounding box center [878, 360] width 14 height 11
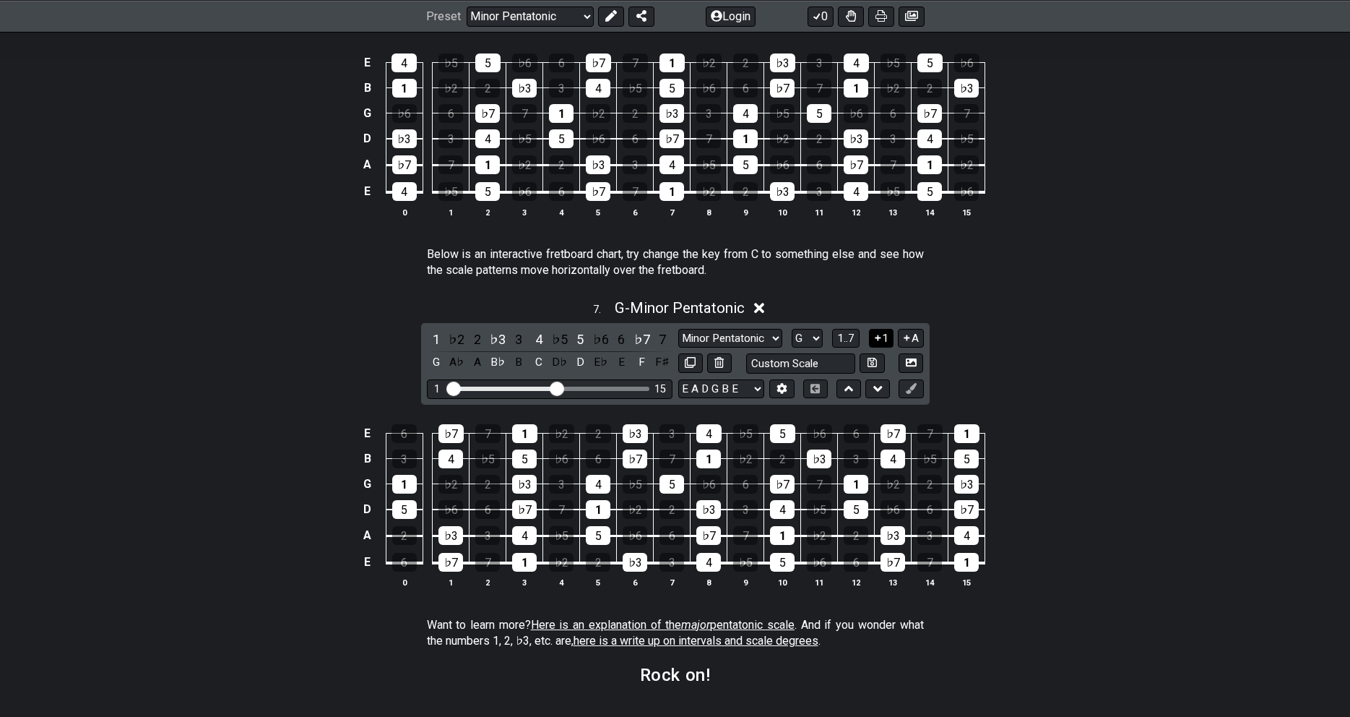
click at [882, 343] on icon at bounding box center [878, 337] width 14 height 11
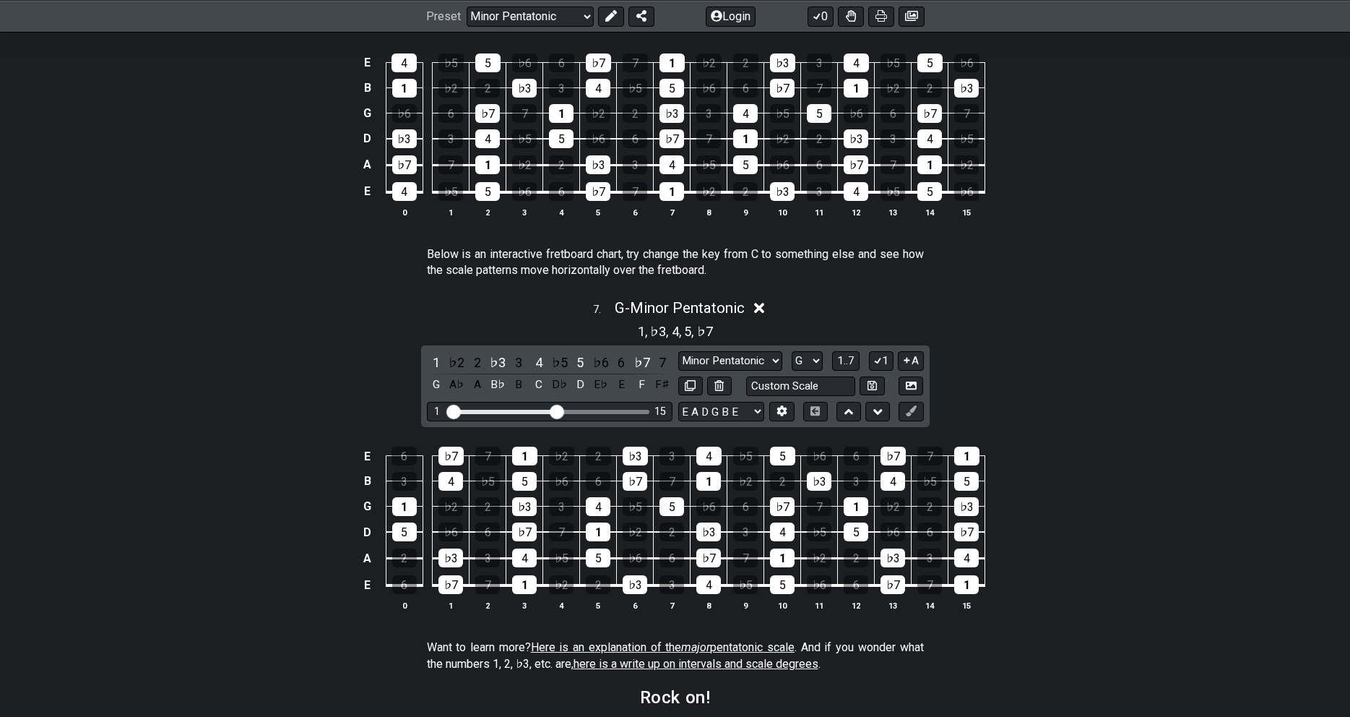
click at [683, 332] on span "," at bounding box center [682, 331] width 6 height 20
drag, startPoint x: 708, startPoint y: 336, endPoint x: 657, endPoint y: 337, distance: 50.6
click at [657, 337] on section "1 , ♭3 , 4 , 5 , ♭7" at bounding box center [675, 329] width 88 height 23
click at [657, 337] on span "♭3" at bounding box center [658, 331] width 16 height 20
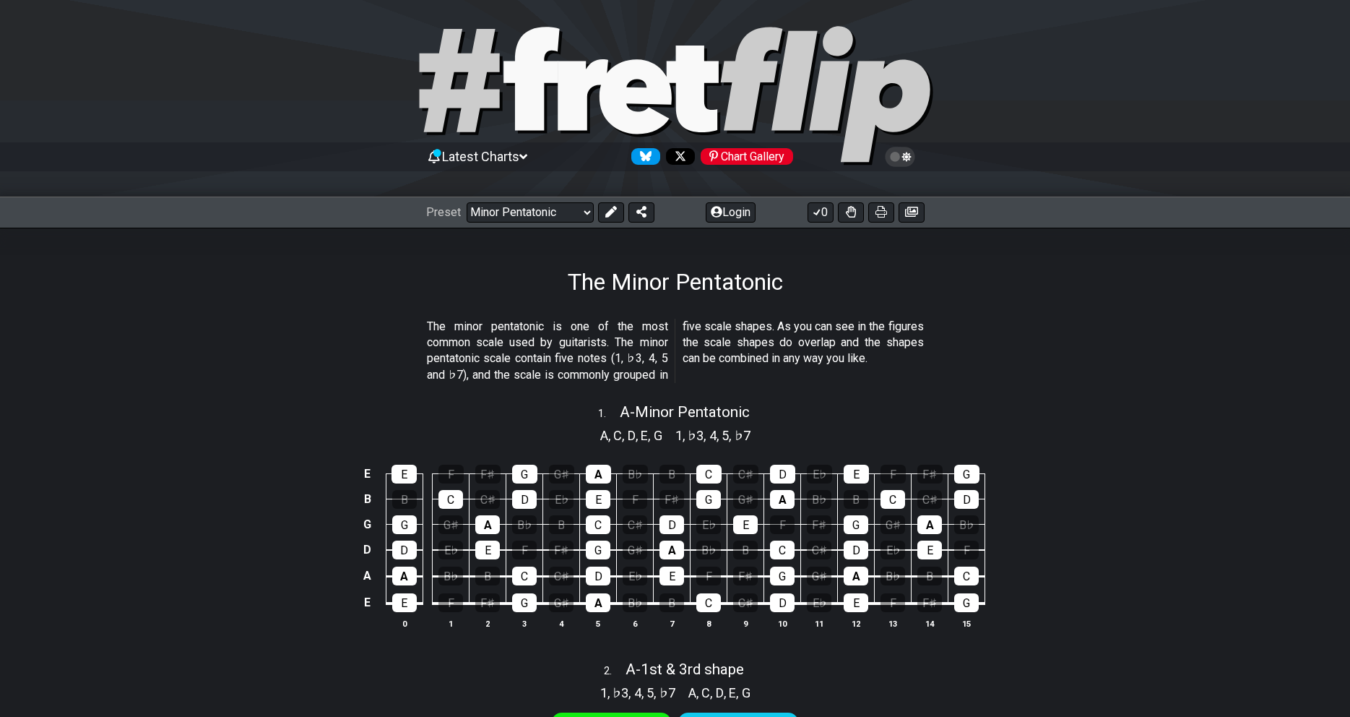
scroll to position [0, 0]
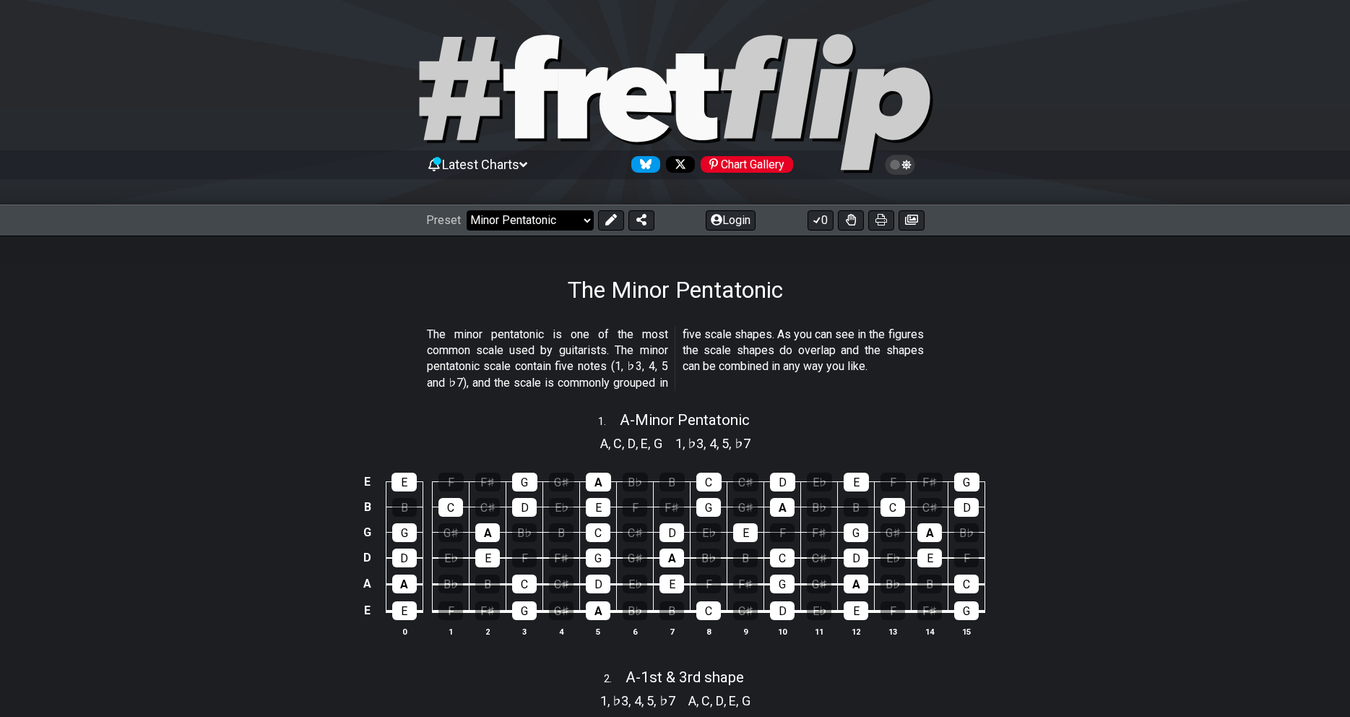
click at [467, 210] on select "Welcome to #fretflip! Initial Preset Custom Preset Minor Pentatonic Major Penta…" at bounding box center [530, 220] width 127 height 20
click option "Major Pentatonic" at bounding box center [0, 0] width 0 height 0
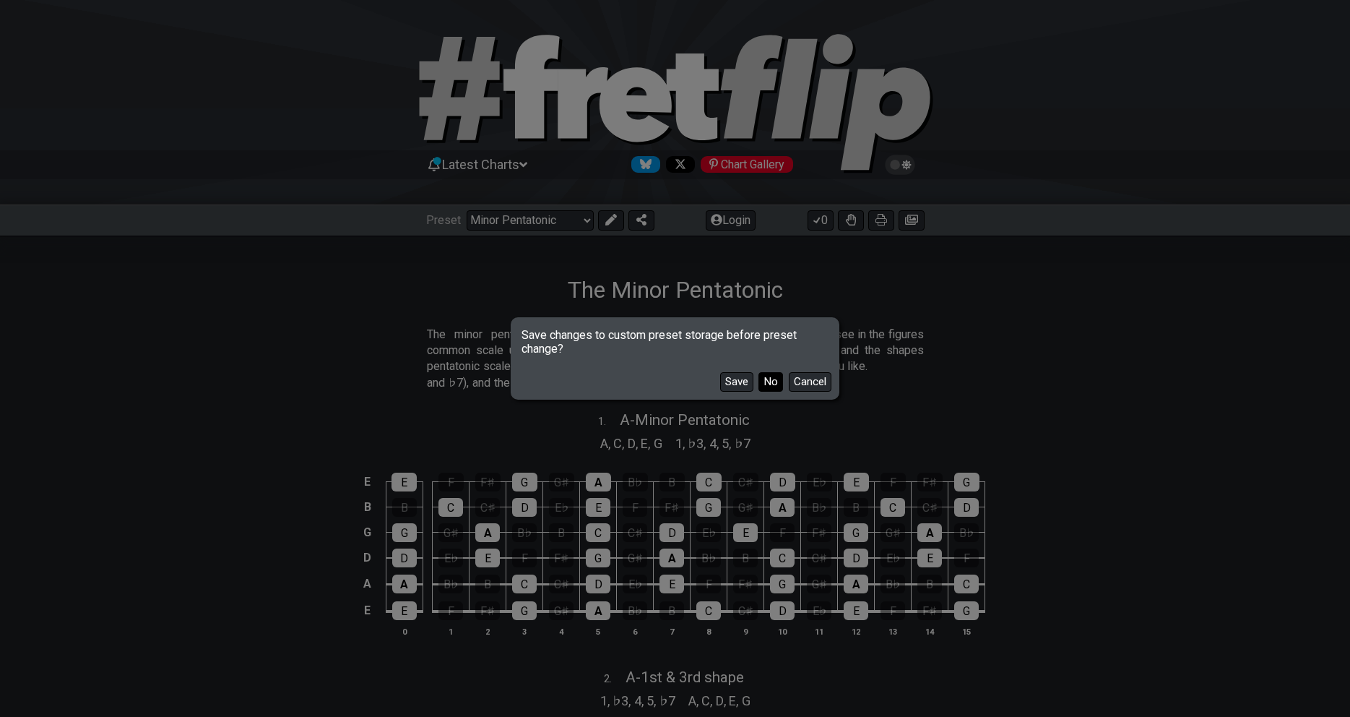
click at [774, 386] on button "No" at bounding box center [771, 382] width 25 height 20
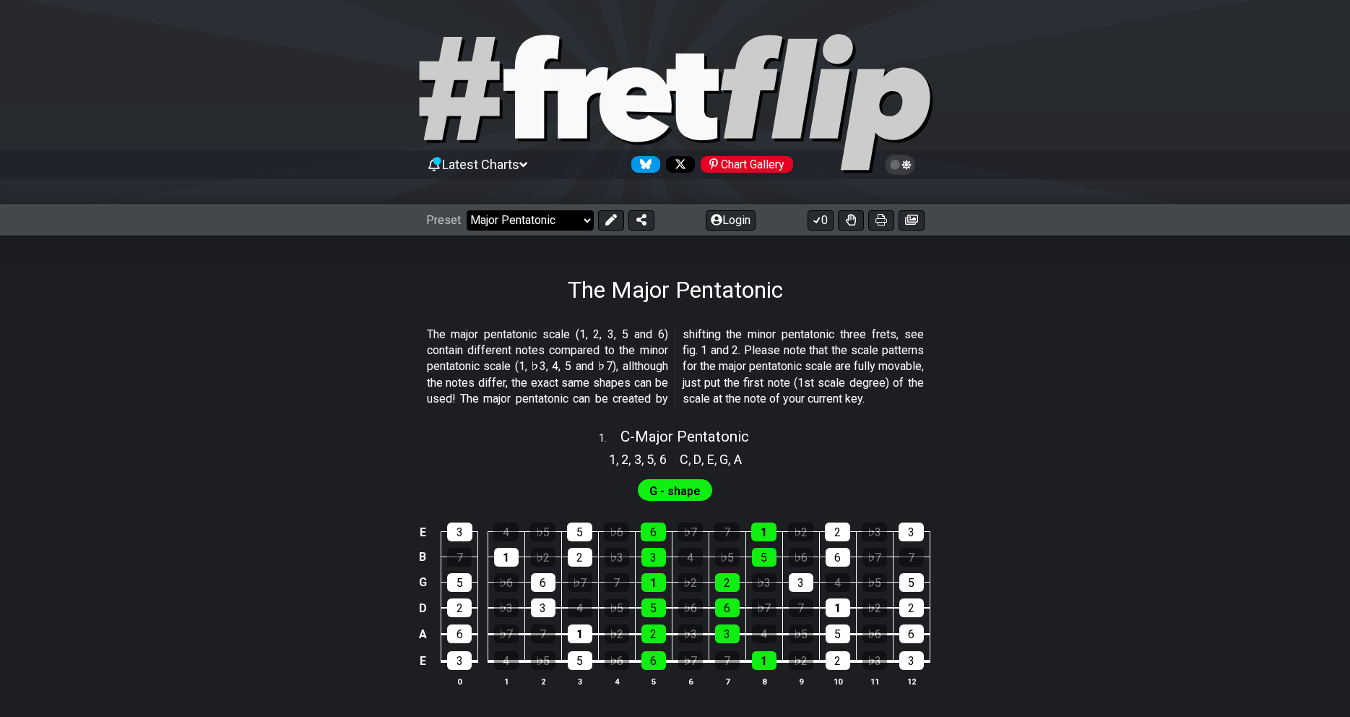
click at [467, 210] on select "Welcome to #fretflip! Initial Preset Custom Preset Minor Pentatonic Major Penta…" at bounding box center [530, 220] width 127 height 20
click option "The 7 Modes" at bounding box center [0, 0] width 0 height 0
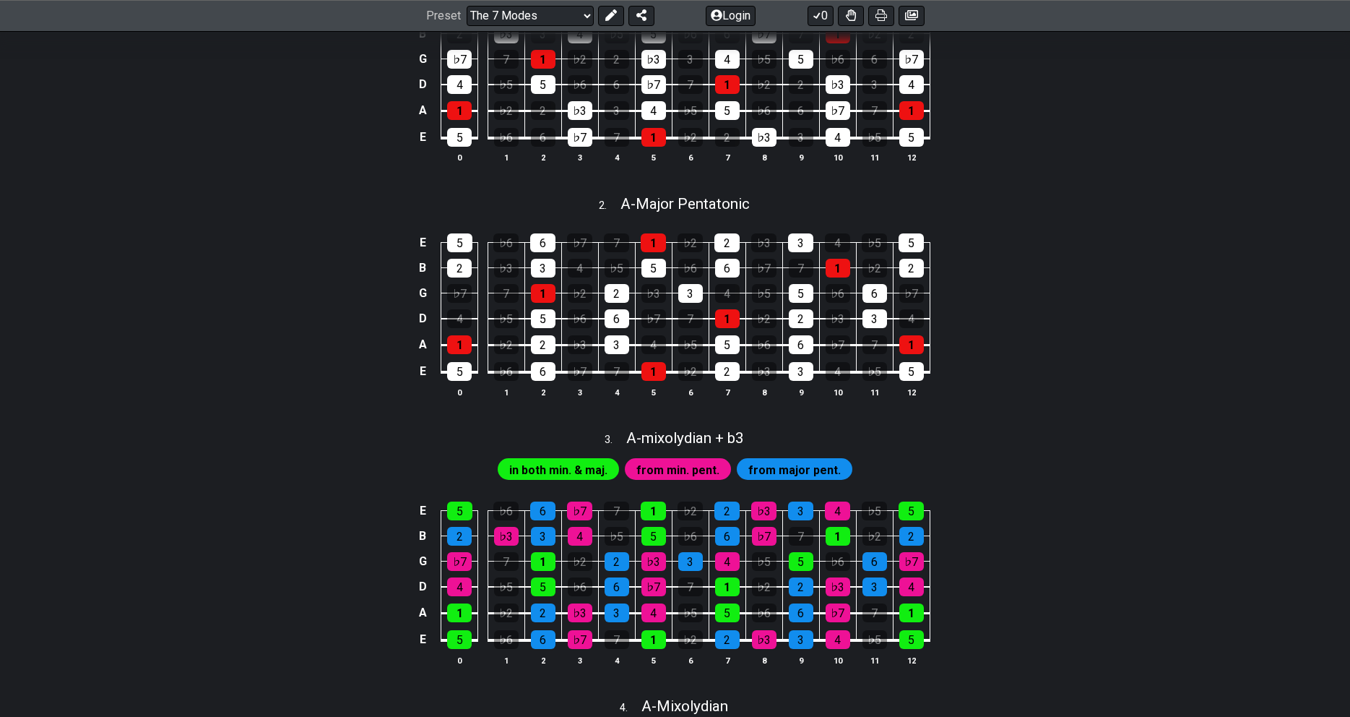
scroll to position [589, 0]
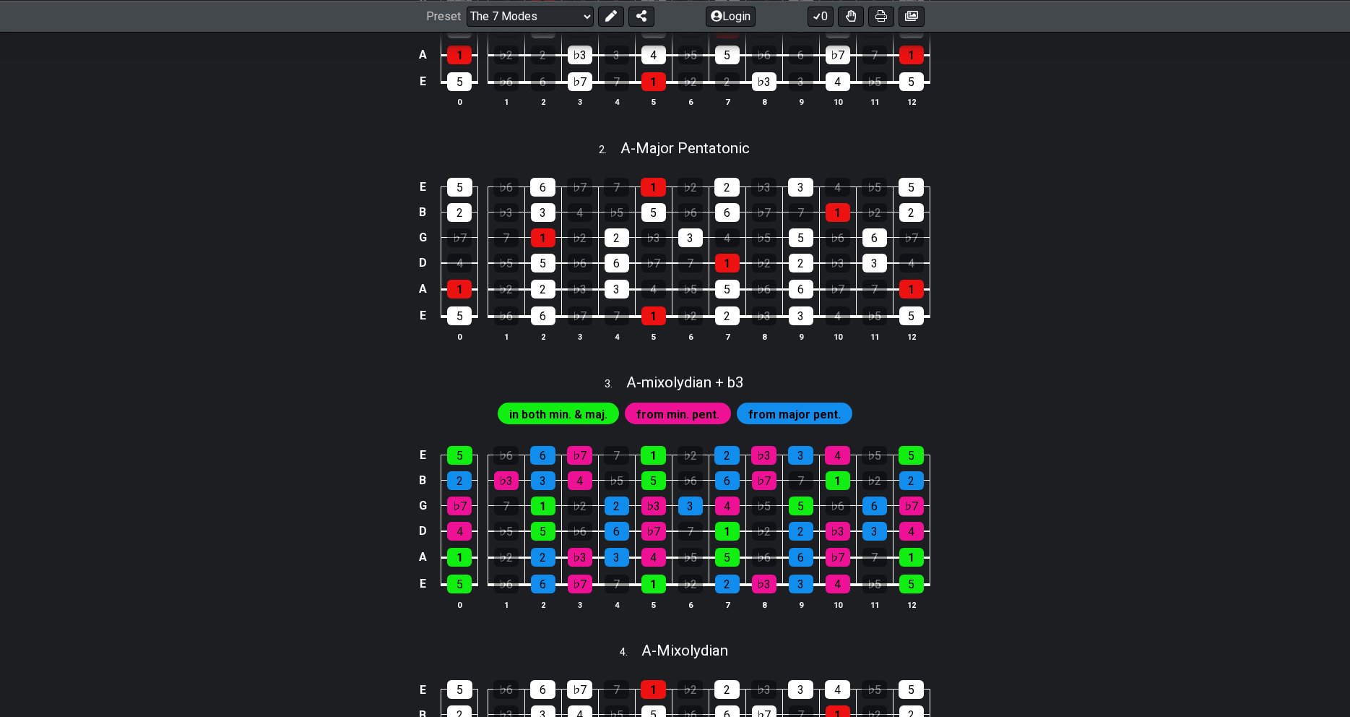
click at [559, 425] on span "in both min. & maj." at bounding box center [558, 414] width 98 height 21
click at [709, 425] on span "from min. pent." at bounding box center [677, 414] width 83 height 21
click at [800, 425] on span "from major pent." at bounding box center [794, 414] width 92 height 21
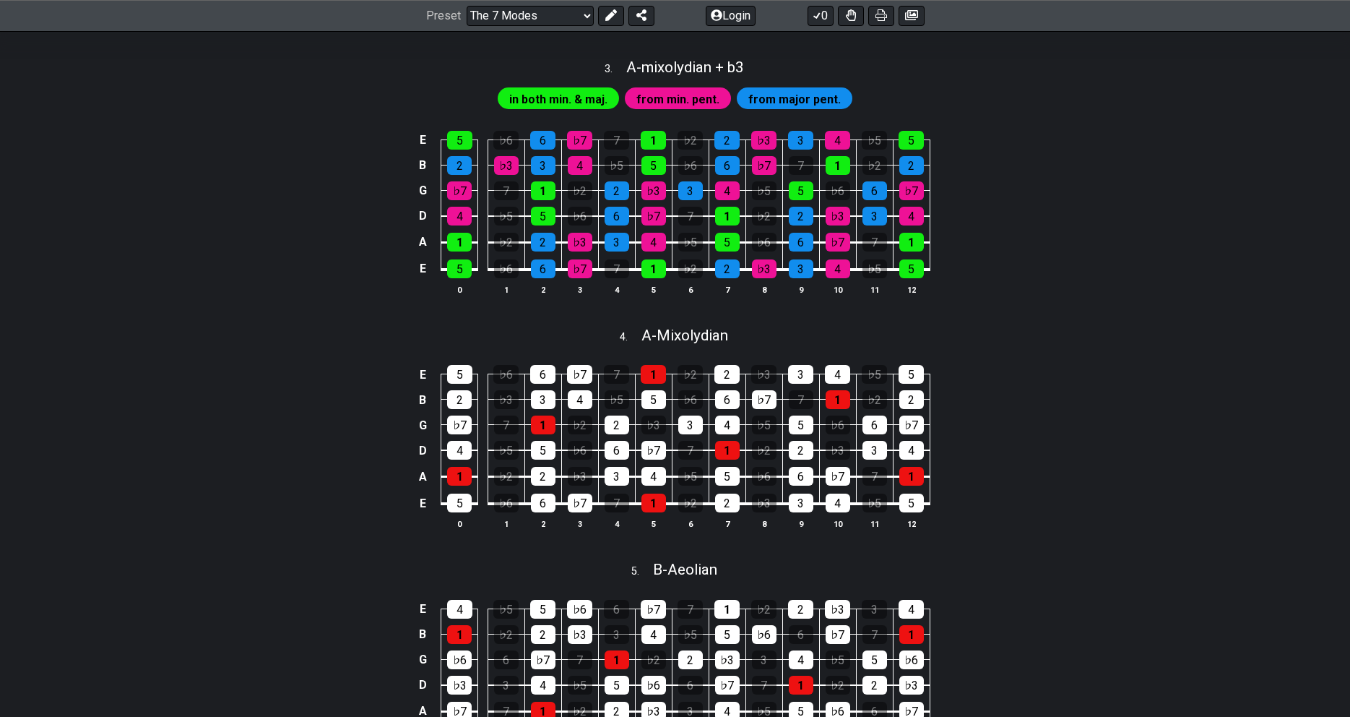
scroll to position [663, 0]
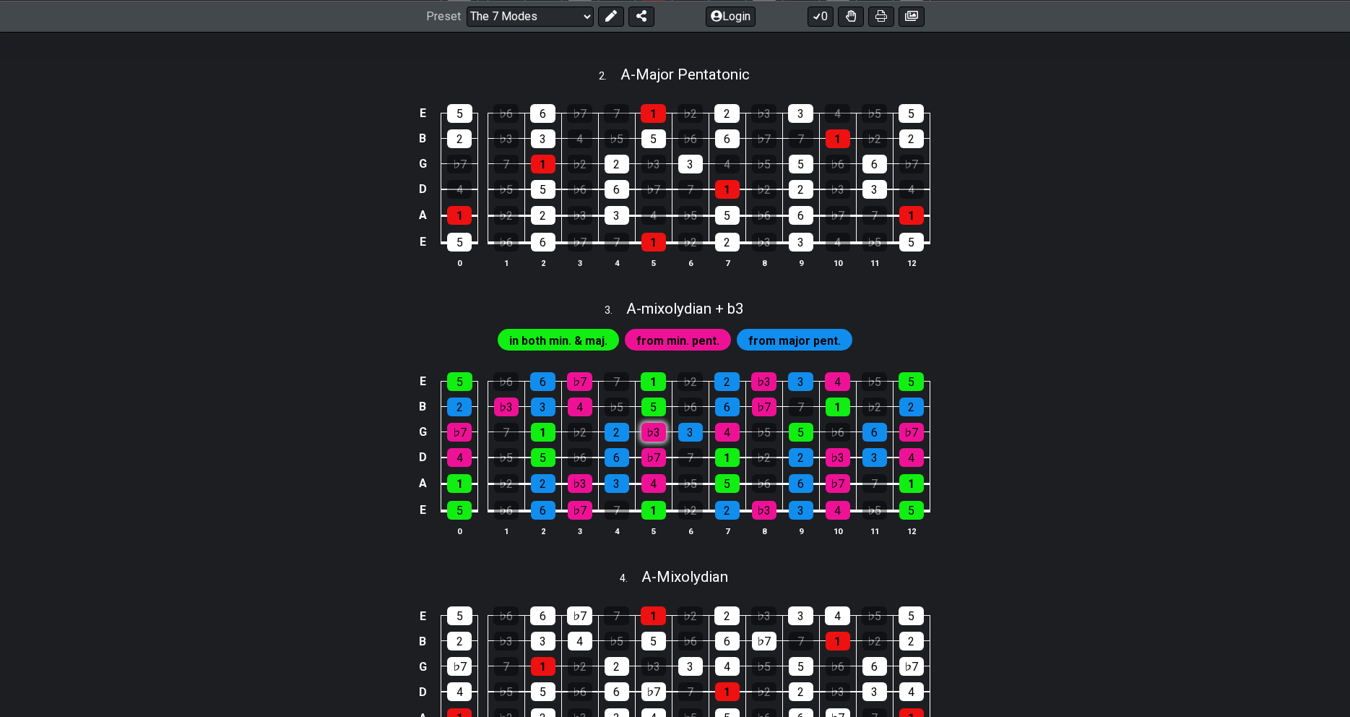
click at [650, 441] on div "♭3" at bounding box center [654, 432] width 25 height 19
click at [652, 441] on div "♭3" at bounding box center [654, 432] width 25 height 19
click at [1050, 457] on div "E 5 ♭6 6 ♭7 7 1 ♭2 2 ♭3 3 4 ♭5 5 B 2 ♭3 3 4 ♭5 5 ♭6 6 ♭7 7 1 ♭2 2 G ♭7 7 1 ♭2 2…" at bounding box center [675, 454] width 1127 height 203
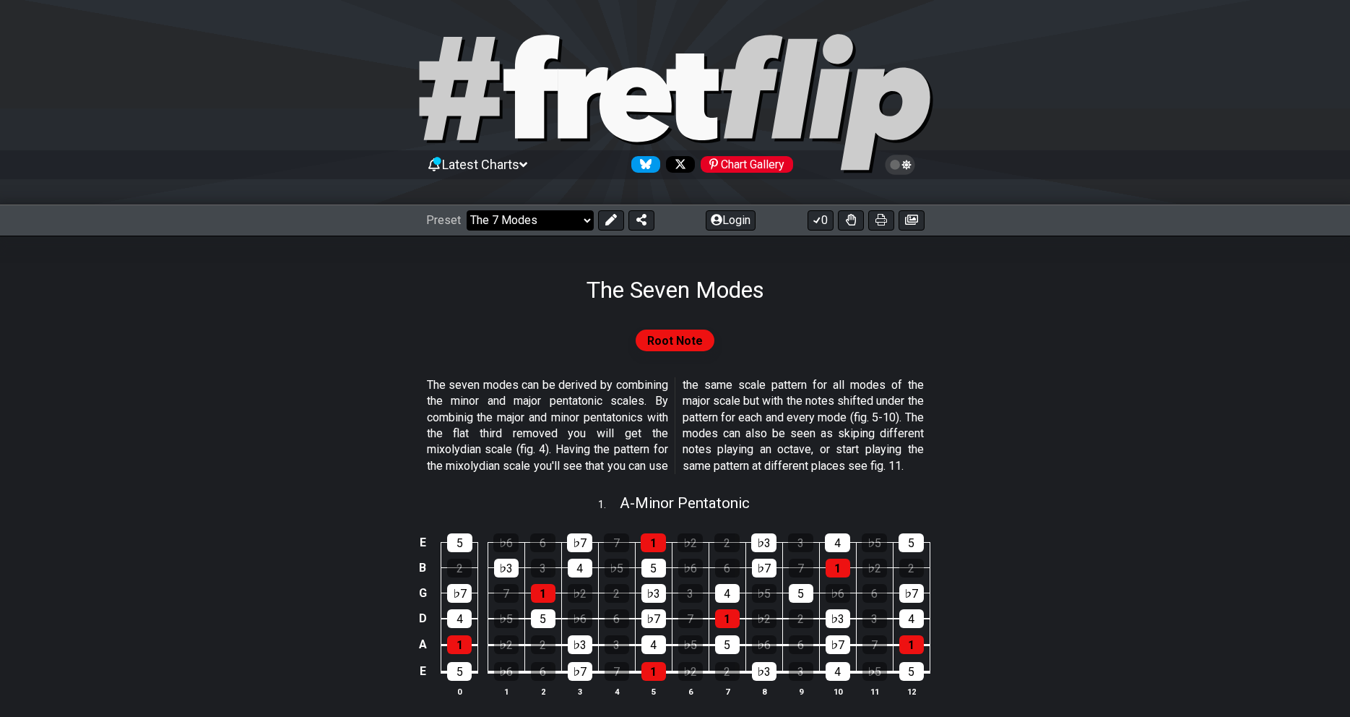
click at [467, 210] on select "Welcome to #fretflip! Initial Preset Custom Preset Minor Pentatonic Major Penta…" at bounding box center [530, 220] width 127 height 20
click option "All Guitar Scales" at bounding box center [0, 0] width 0 height 0
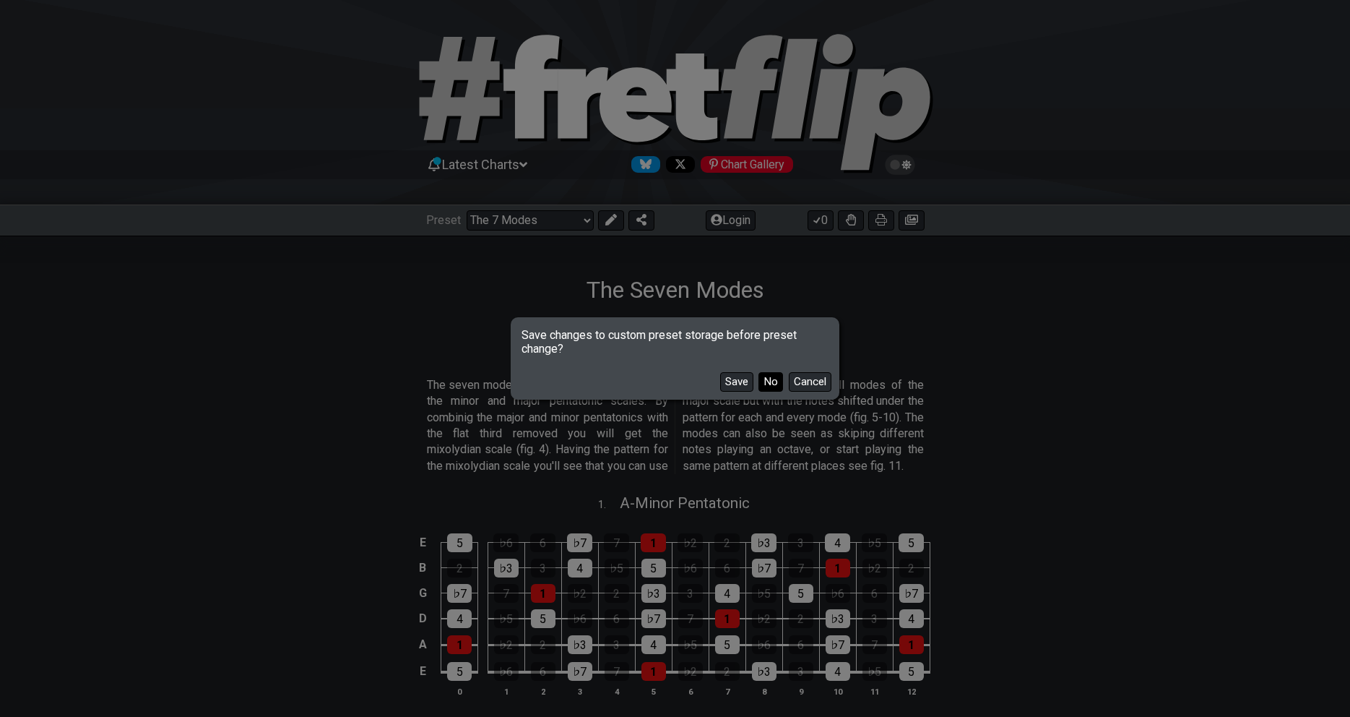
click at [769, 381] on button "No" at bounding box center [771, 382] width 25 height 20
select select "/guitar-scales"
select select "C"
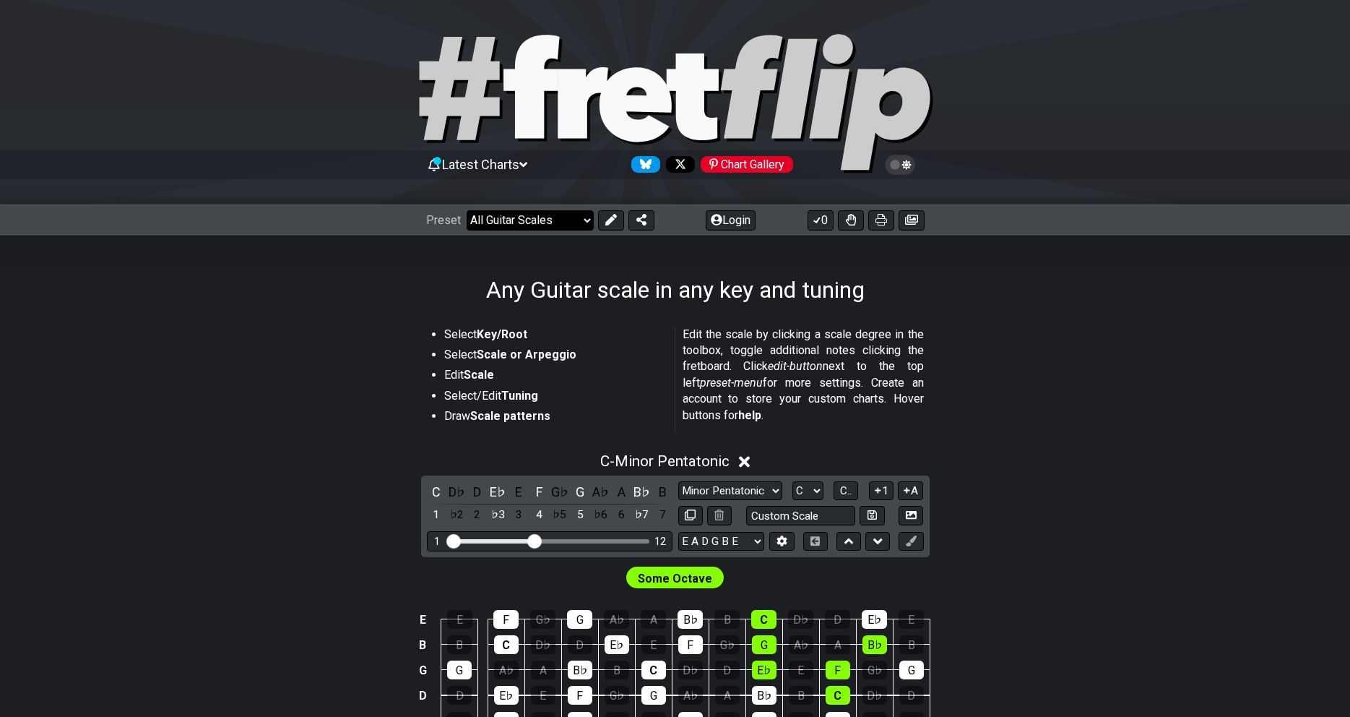
click at [467, 210] on select "Welcome to #fretflip! Initial Preset Custom Preset Minor Pentatonic Major Penta…" at bounding box center [530, 220] width 127 height 20
click option "3NPS and CAGED-shapes" at bounding box center [0, 0] width 0 height 0
select select "/guitar-scales"
select select "A"
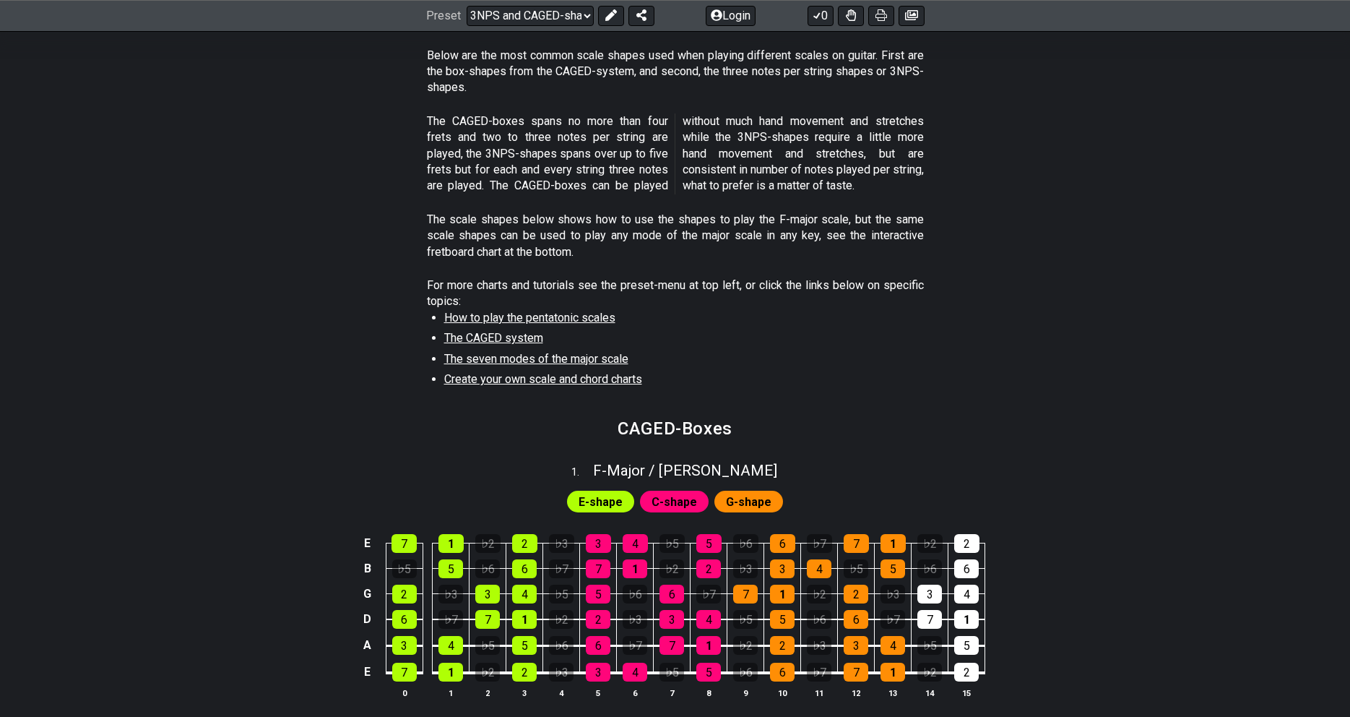
scroll to position [147, 0]
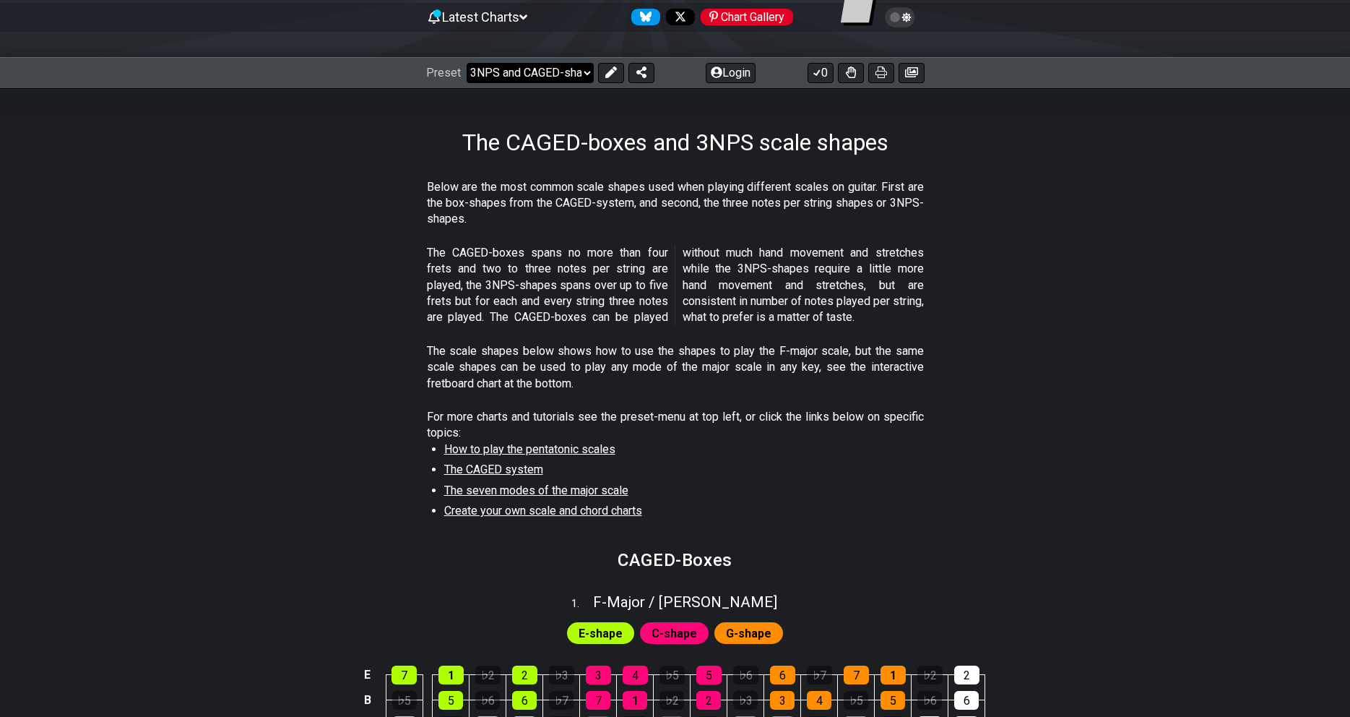
click at [467, 63] on select "Welcome to #fretflip! Initial Preset Custom Preset Minor Pentatonic Major Penta…" at bounding box center [530, 73] width 127 height 20
click option "Shell Voicings" at bounding box center [0, 0] width 0 height 0
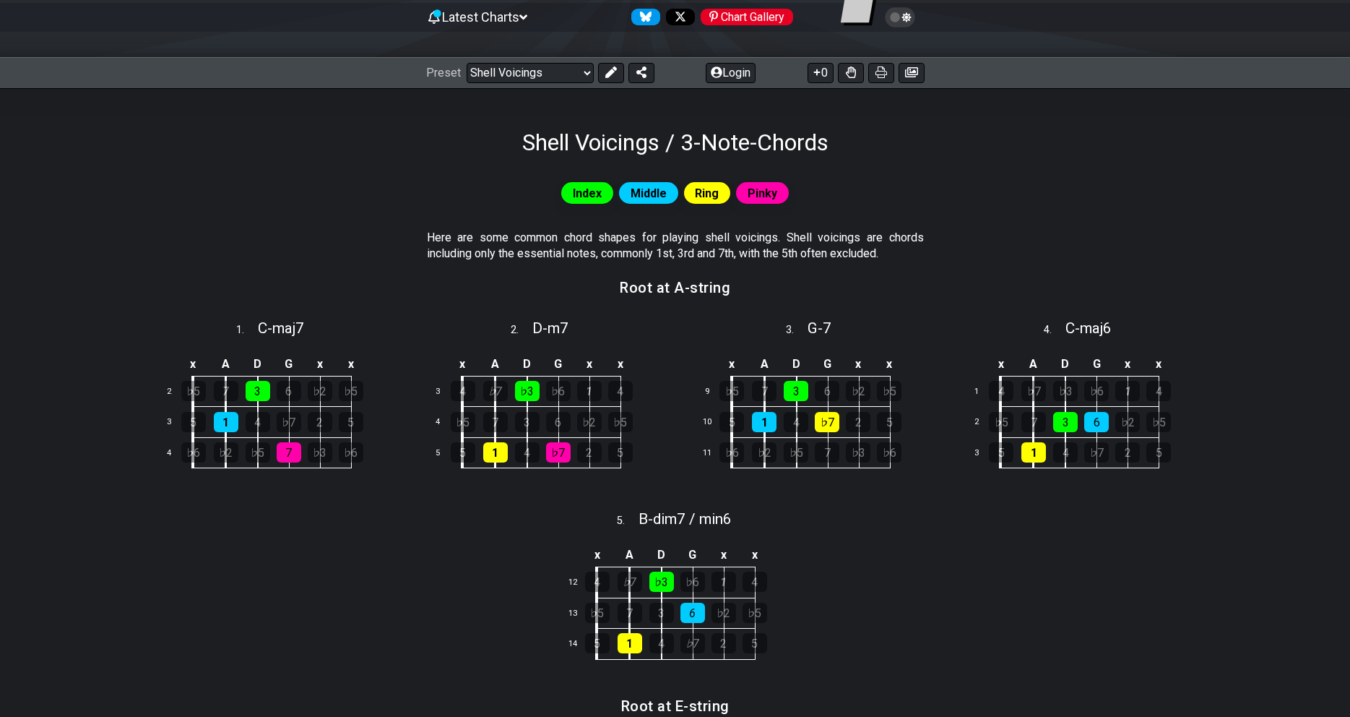
click at [574, 194] on span "Index" at bounding box center [587, 193] width 29 height 21
click at [467, 63] on select "Welcome to #fretflip! Initial Preset Custom Preset Minor Pentatonic Major Penta…" at bounding box center [530, 73] width 127 height 20
click option "Extended Chords" at bounding box center [0, 0] width 0 height 0
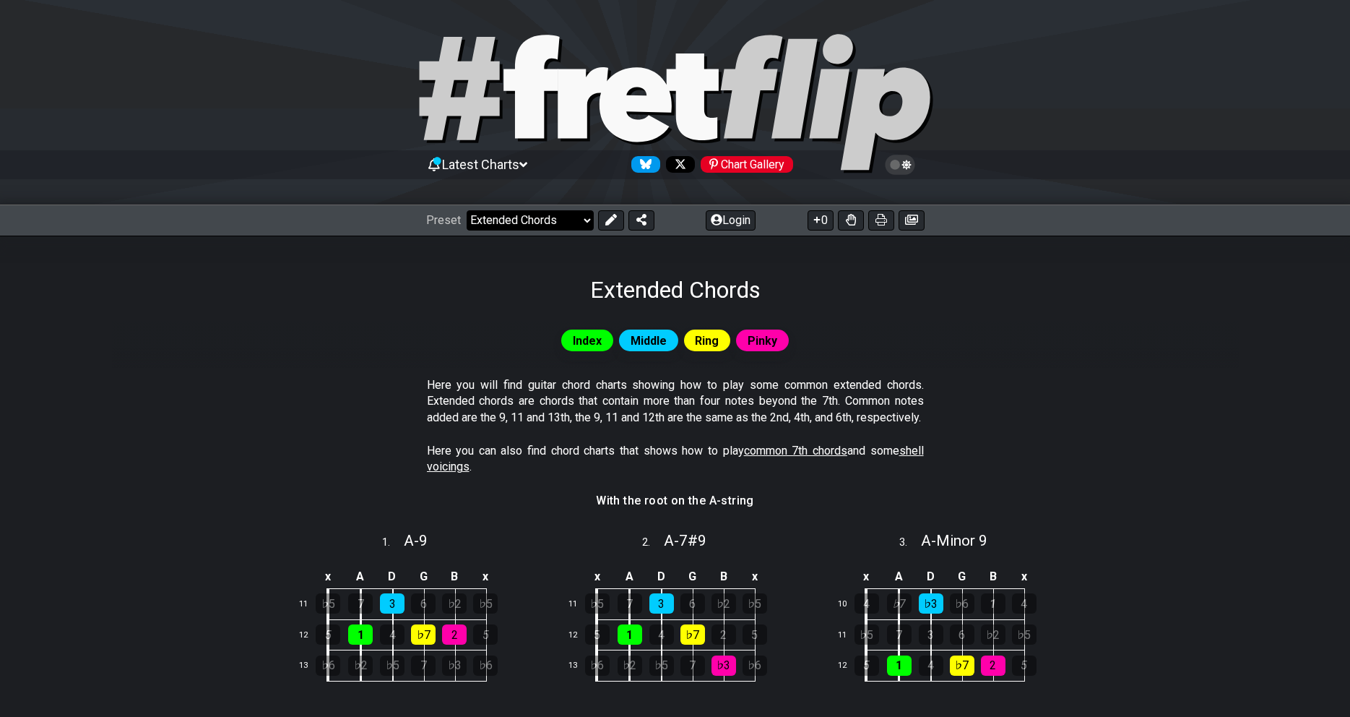
click at [467, 210] on select "Welcome to #fretflip! Initial Preset Custom Preset Minor Pentatonic Major Penta…" at bounding box center [530, 220] width 127 height 20
click option "1. Notes Explained" at bounding box center [0, 0] width 0 height 0
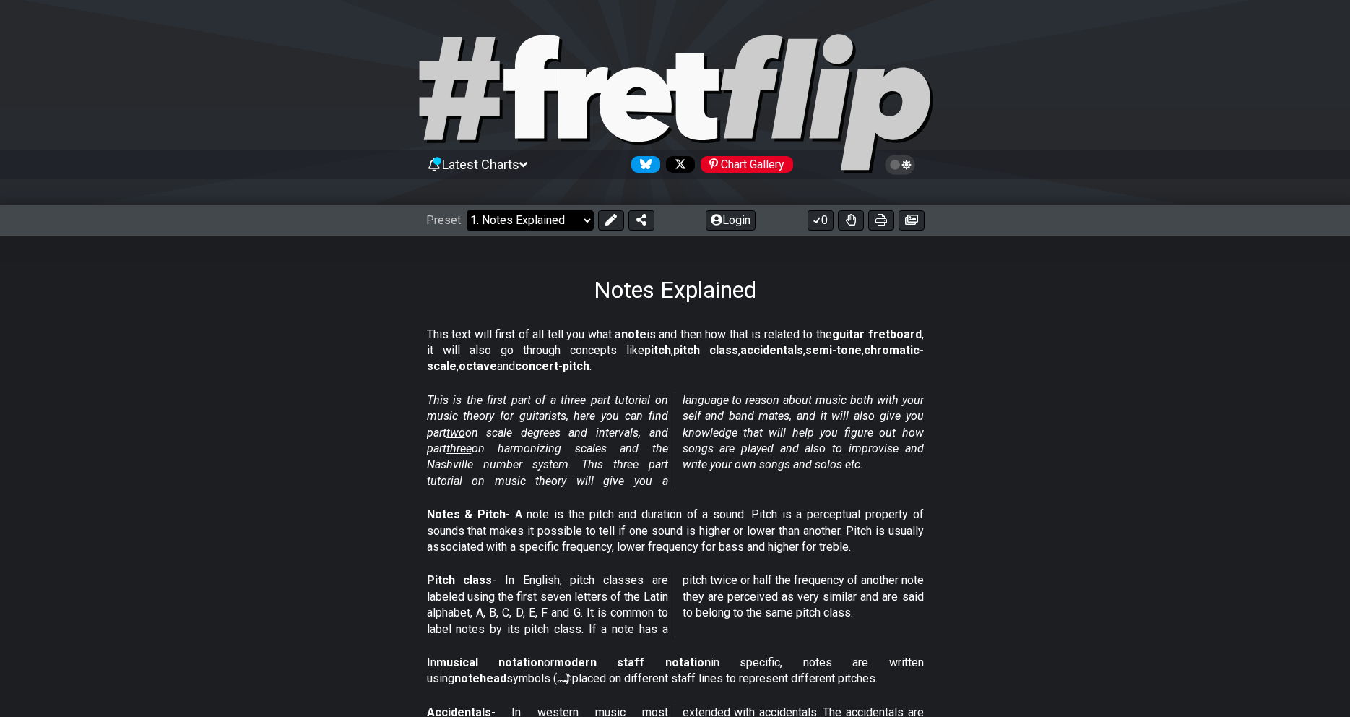
click at [467, 210] on select "Welcome to #fretflip! Initial Preset Custom Preset Minor Pentatonic Major Penta…" at bounding box center [530, 220] width 127 height 20
click option "2. Scale Degrees" at bounding box center [0, 0] width 0 height 0
select select "/scale-degrees-and-intervals"
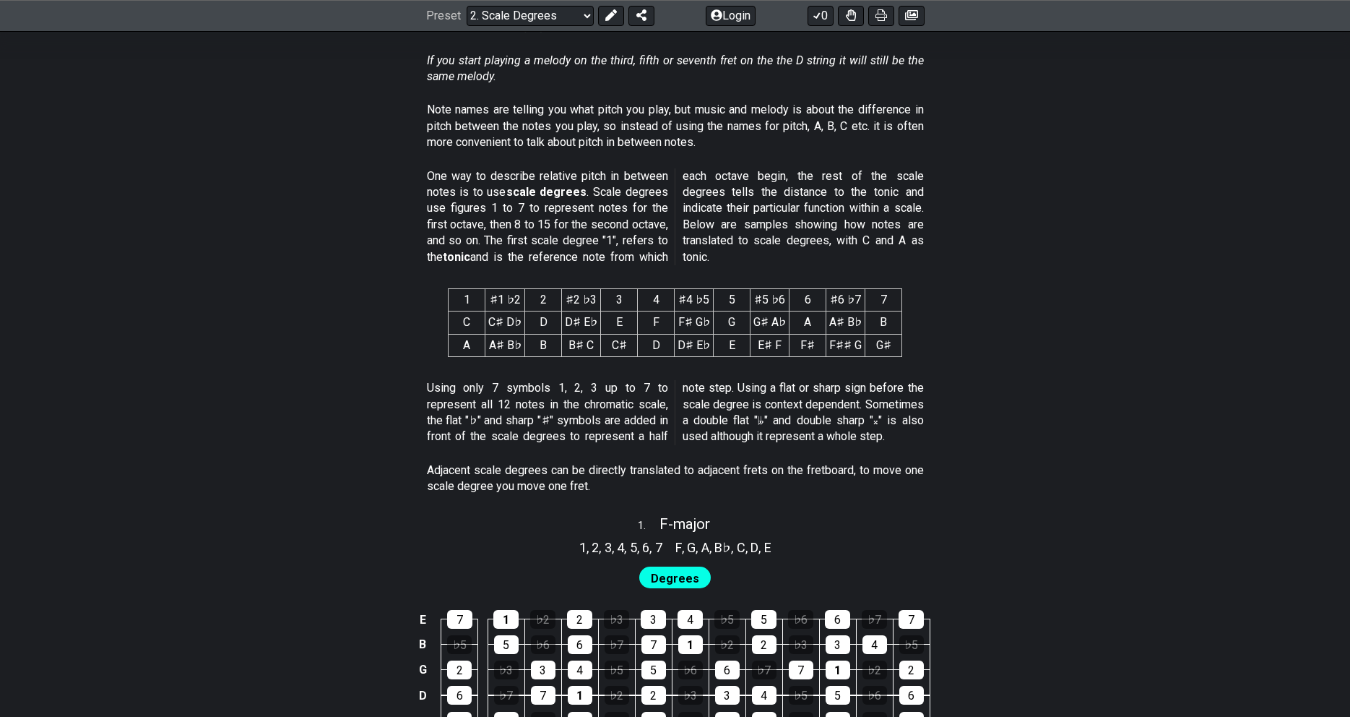
scroll to position [442, 0]
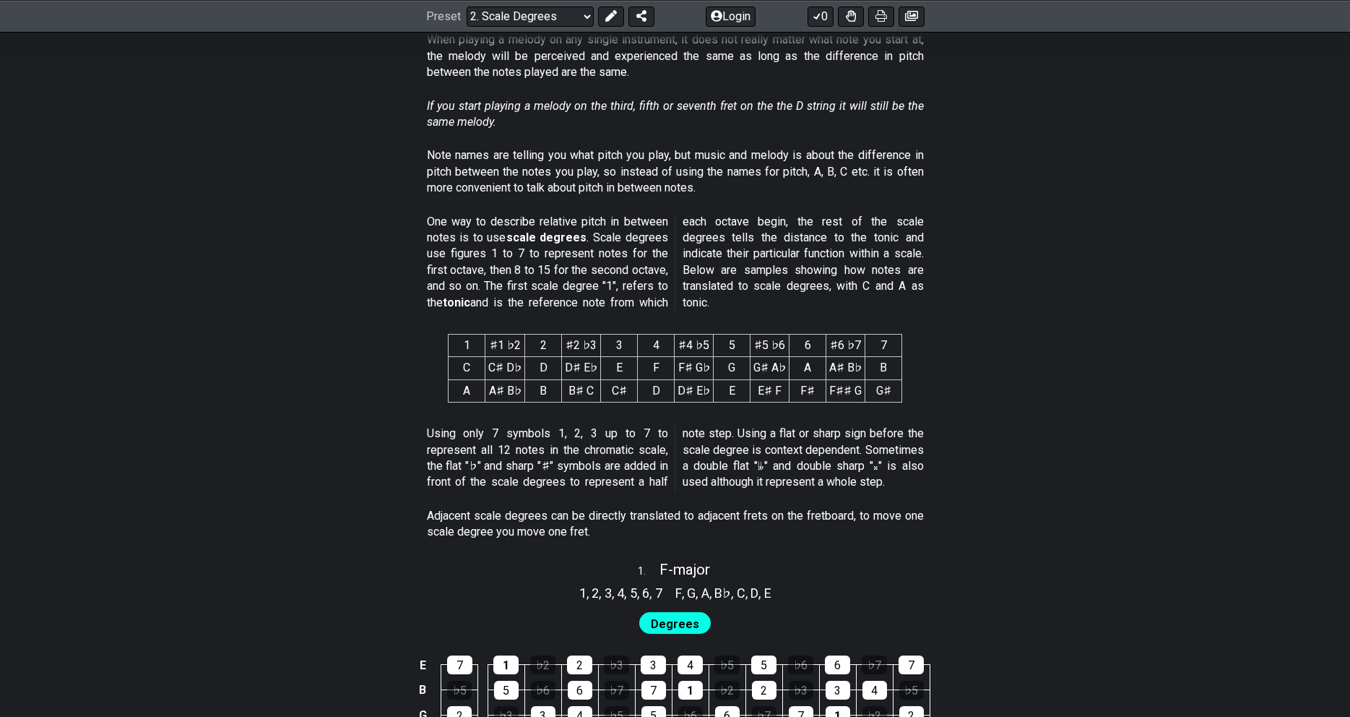
click at [473, 369] on td "C" at bounding box center [467, 368] width 37 height 22
click at [543, 362] on td "D" at bounding box center [543, 368] width 37 height 22
click at [621, 368] on td "E" at bounding box center [619, 368] width 37 height 22
click at [662, 368] on td "F" at bounding box center [656, 368] width 37 height 22
drag, startPoint x: 687, startPoint y: 367, endPoint x: 720, endPoint y: 367, distance: 33.2
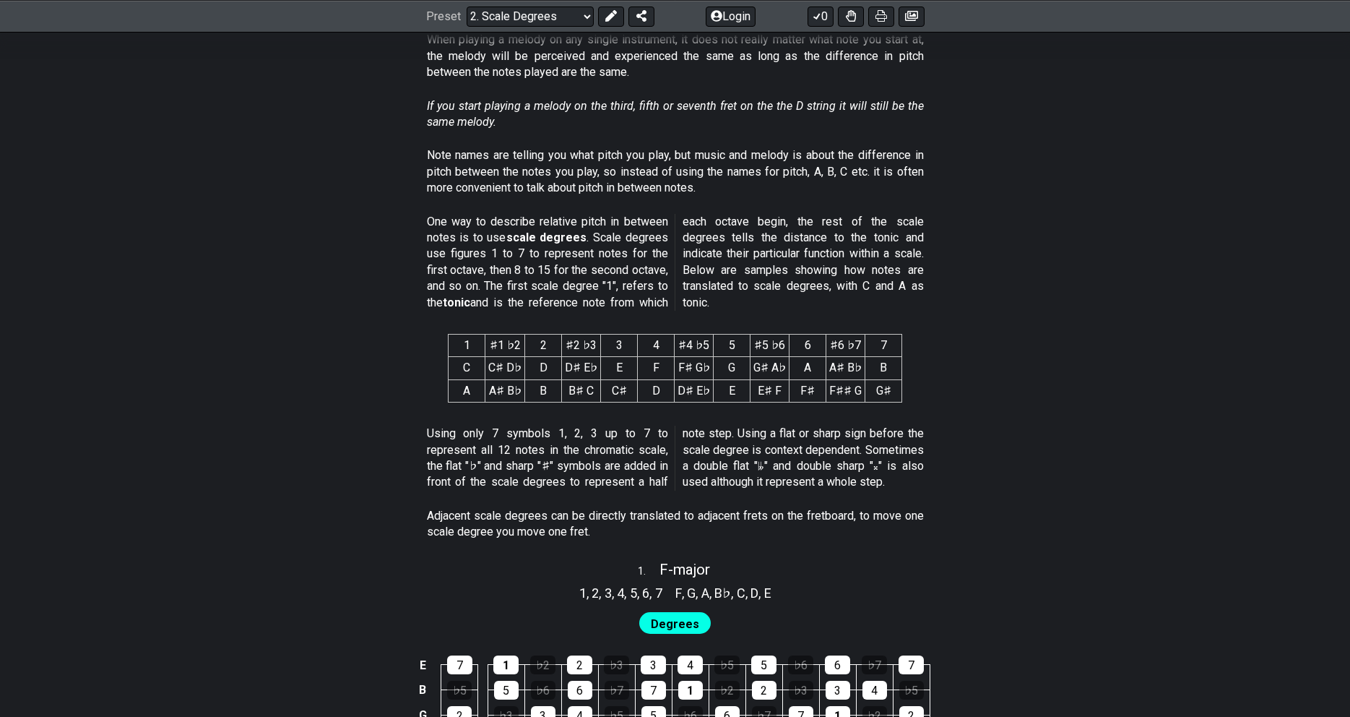
click at [695, 366] on td "F♯ G♭" at bounding box center [694, 368] width 39 height 22
click at [725, 368] on td "G" at bounding box center [732, 368] width 37 height 22
click at [459, 365] on td "C" at bounding box center [467, 368] width 37 height 22
drag, startPoint x: 557, startPoint y: 355, endPoint x: 602, endPoint y: 362, distance: 46.0
click at [562, 355] on th "2" at bounding box center [543, 345] width 37 height 22
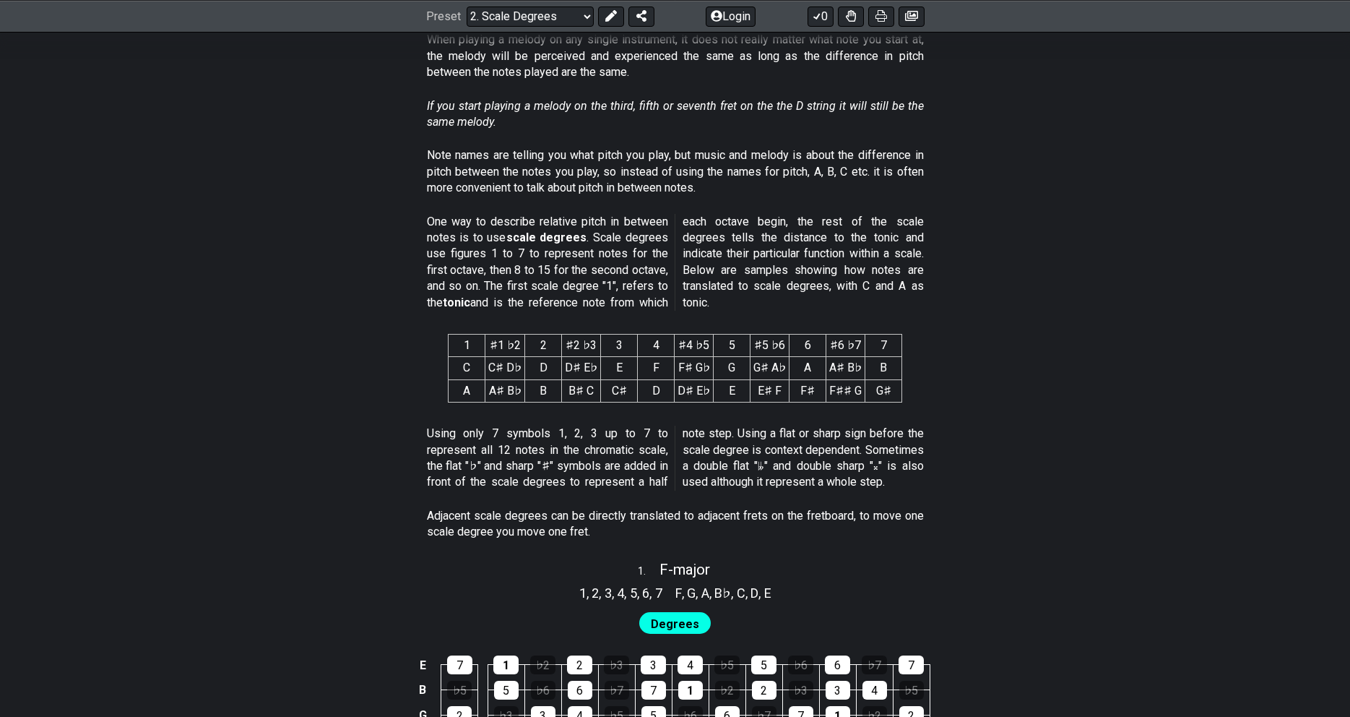
click at [623, 366] on td "E" at bounding box center [619, 368] width 37 height 22
click at [659, 371] on td "F" at bounding box center [656, 368] width 37 height 22
drag, startPoint x: 737, startPoint y: 373, endPoint x: 755, endPoint y: 373, distance: 18.1
click at [738, 373] on td "G" at bounding box center [732, 368] width 37 height 22
drag, startPoint x: 816, startPoint y: 373, endPoint x: 881, endPoint y: 376, distance: 65.8
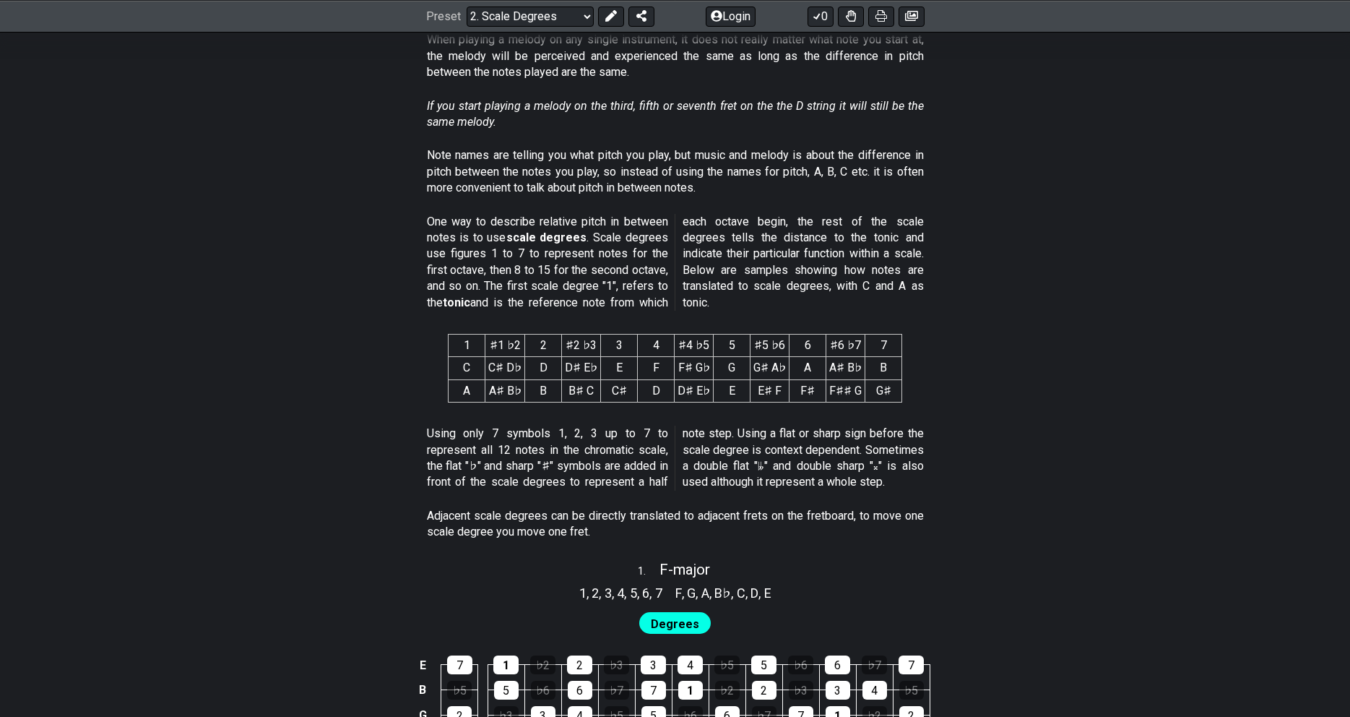
click at [820, 373] on td "A" at bounding box center [808, 368] width 37 height 22
click at [881, 376] on td "B" at bounding box center [883, 368] width 37 height 22
click at [453, 370] on td "C" at bounding box center [467, 368] width 37 height 22
click at [560, 363] on td "D" at bounding box center [543, 368] width 37 height 22
drag, startPoint x: 620, startPoint y: 367, endPoint x: 644, endPoint y: 366, distance: 23.9
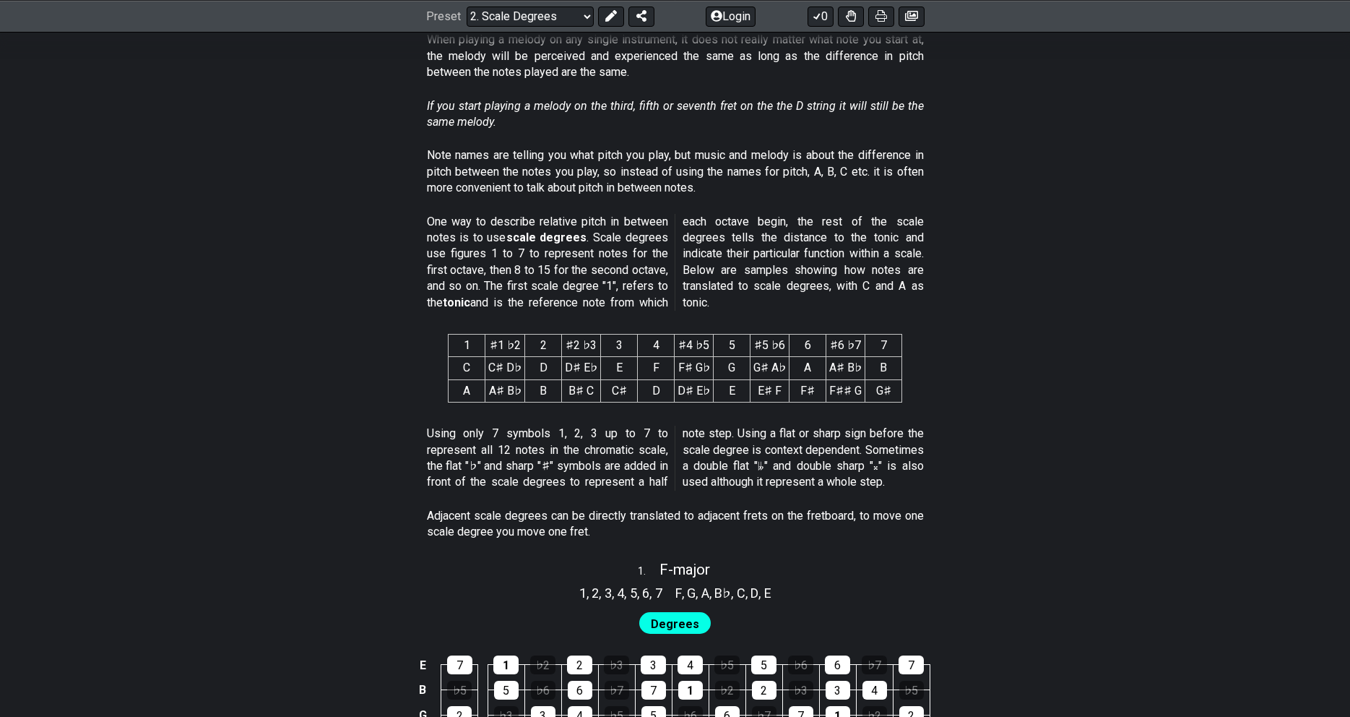
click at [626, 367] on td "E" at bounding box center [619, 368] width 37 height 22
drag, startPoint x: 663, startPoint y: 366, endPoint x: 702, endPoint y: 367, distance: 39.0
click at [681, 366] on tr "C C♯ D♭ D D♯ E♭ E F F♯ G♭ G G♯ A♭ A A♯ B♭ B" at bounding box center [676, 368] width 454 height 22
drag, startPoint x: 733, startPoint y: 370, endPoint x: 764, endPoint y: 365, distance: 30.8
click at [738, 368] on td "G" at bounding box center [732, 368] width 37 height 22
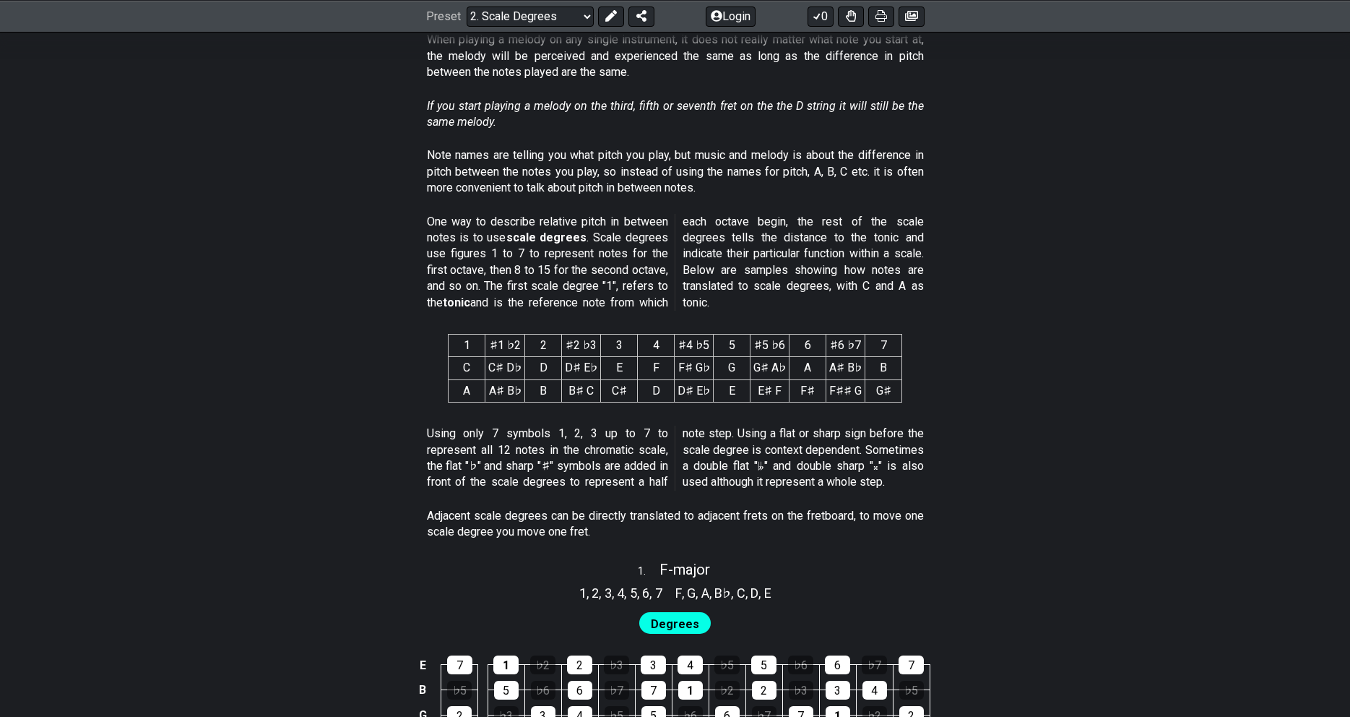
drag, startPoint x: 798, startPoint y: 365, endPoint x: 816, endPoint y: 365, distance: 18.1
click at [798, 365] on td "A" at bounding box center [808, 368] width 37 height 22
click at [872, 365] on td "B" at bounding box center [883, 368] width 37 height 22
click at [462, 364] on td "C" at bounding box center [467, 368] width 37 height 22
drag, startPoint x: 514, startPoint y: 355, endPoint x: 540, endPoint y: 356, distance: 26.0
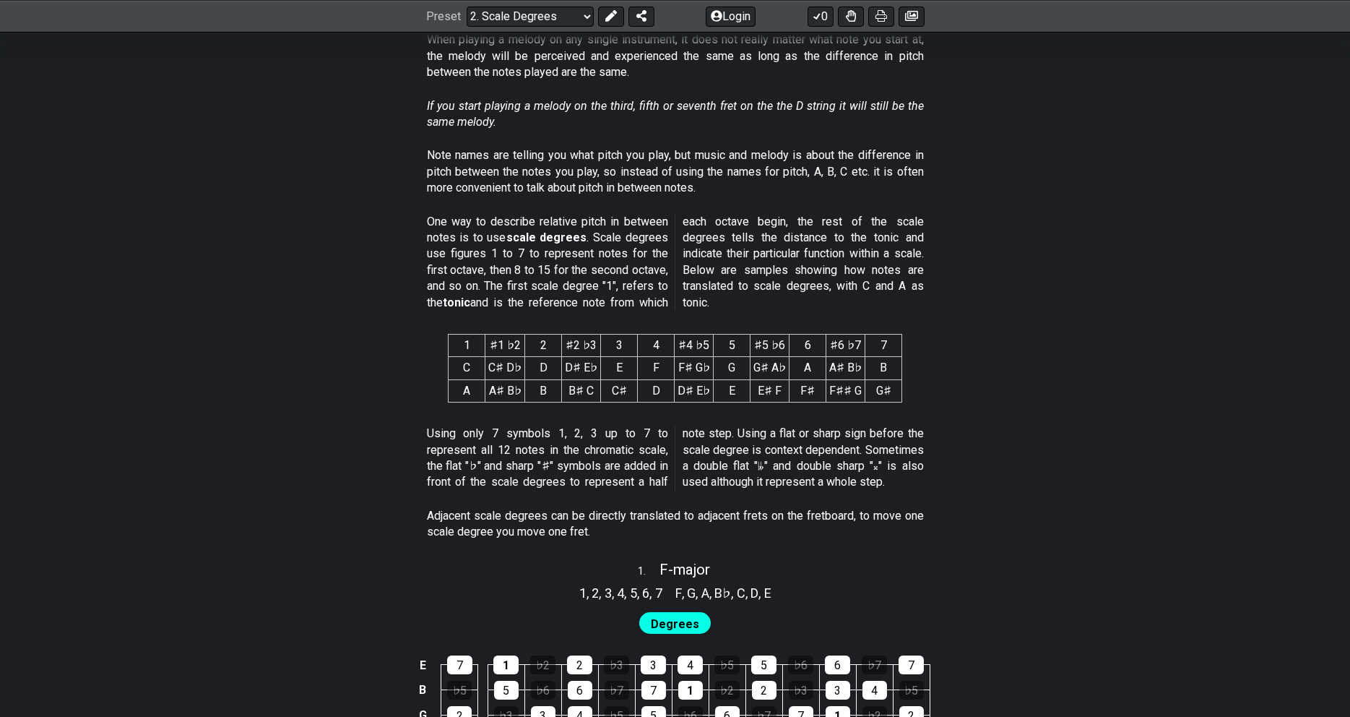
click at [517, 355] on th "♯1 ♭2" at bounding box center [505, 345] width 40 height 22
click at [550, 357] on th "2" at bounding box center [543, 345] width 37 height 22
click at [568, 368] on td "D♯ E♭" at bounding box center [581, 368] width 39 height 22
click at [496, 353] on th "♯1 ♭2" at bounding box center [505, 345] width 40 height 22
click at [470, 362] on td "C" at bounding box center [467, 368] width 37 height 22
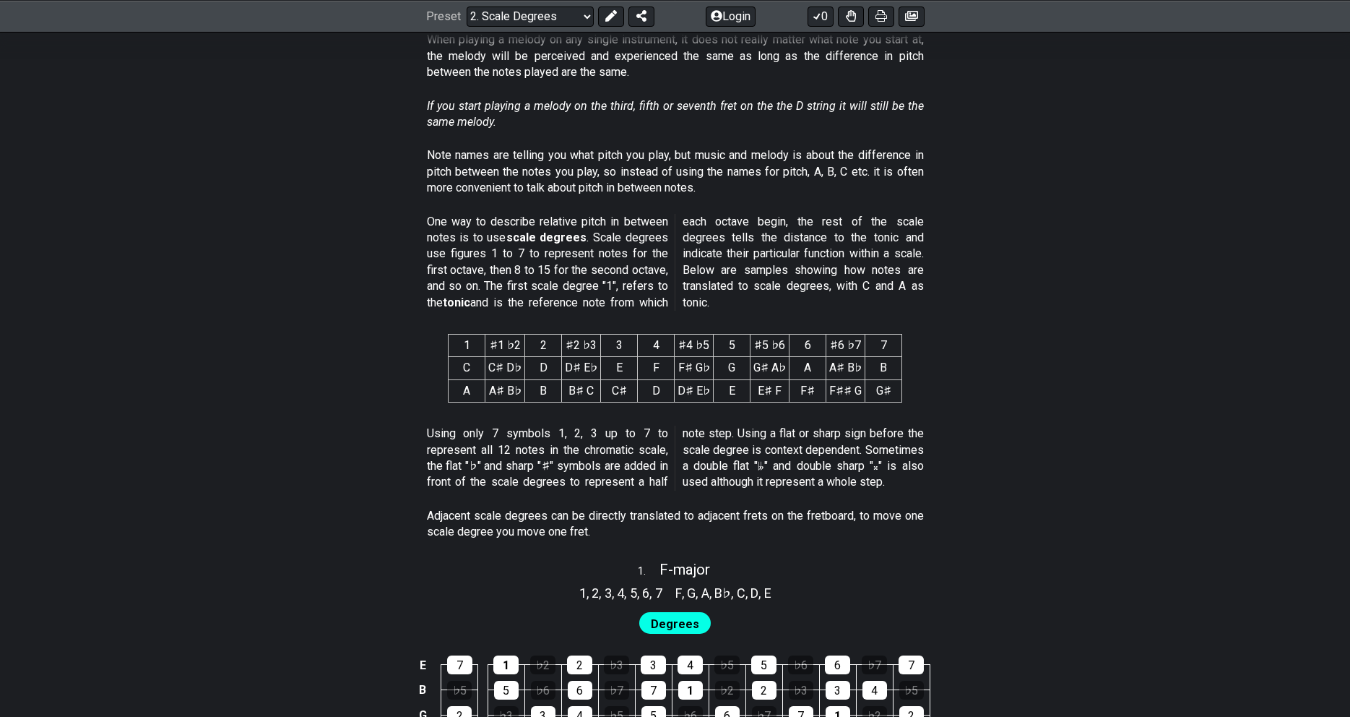
click at [510, 360] on td "C♯ D♭" at bounding box center [505, 368] width 40 height 22
click at [516, 373] on td "C♯ D♭" at bounding box center [505, 368] width 40 height 22
click at [652, 367] on td "F" at bounding box center [656, 368] width 37 height 22
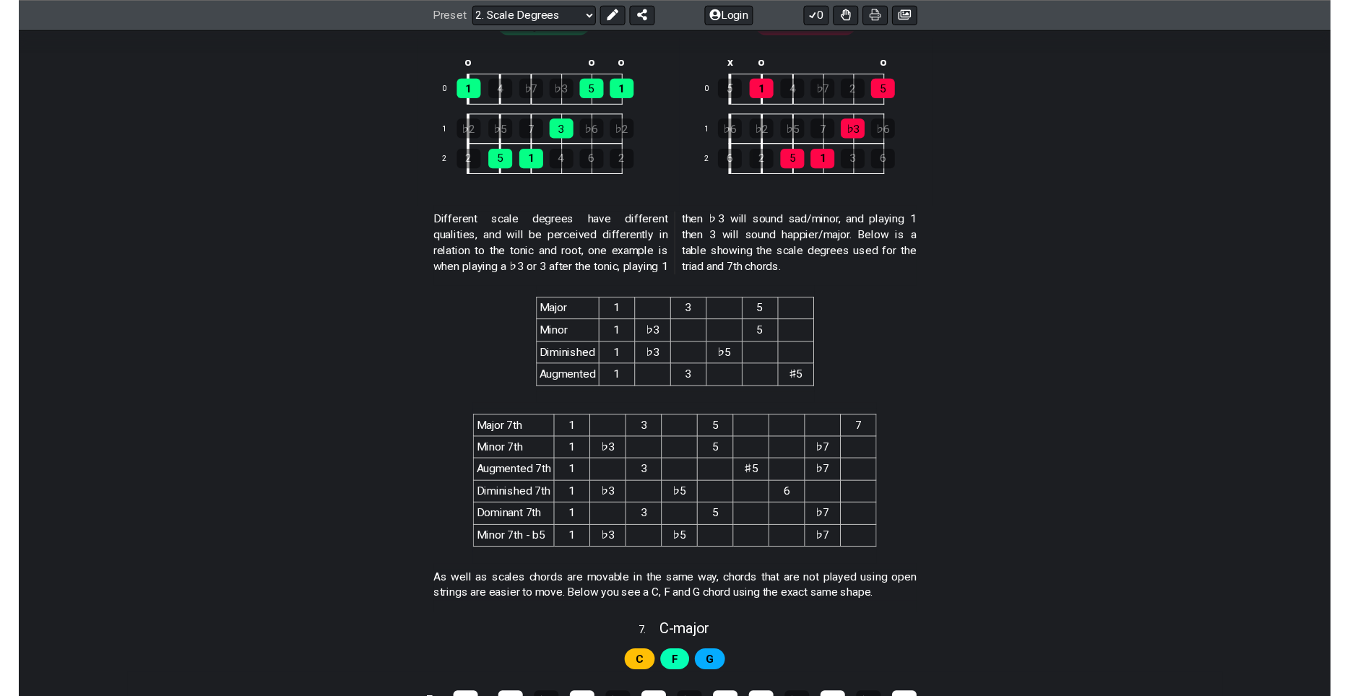
scroll to position [2579, 0]
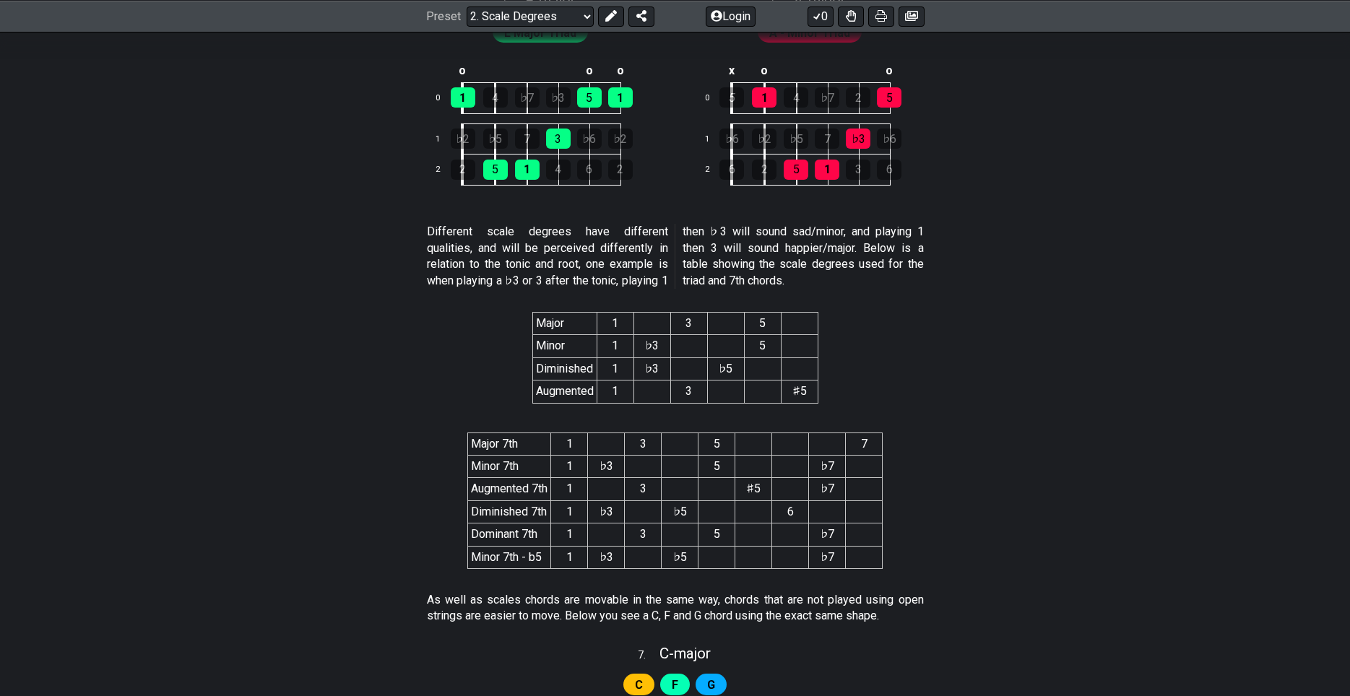
click at [1172, 228] on section "Different scale degrees have different qualities, and will be perceived differe…" at bounding box center [675, 259] width 1127 height 82
click at [1003, 239] on section "Different scale degrees have different qualities, and will be perceived differe…" at bounding box center [675, 259] width 1127 height 82
